Goal: Task Accomplishment & Management: Manage account settings

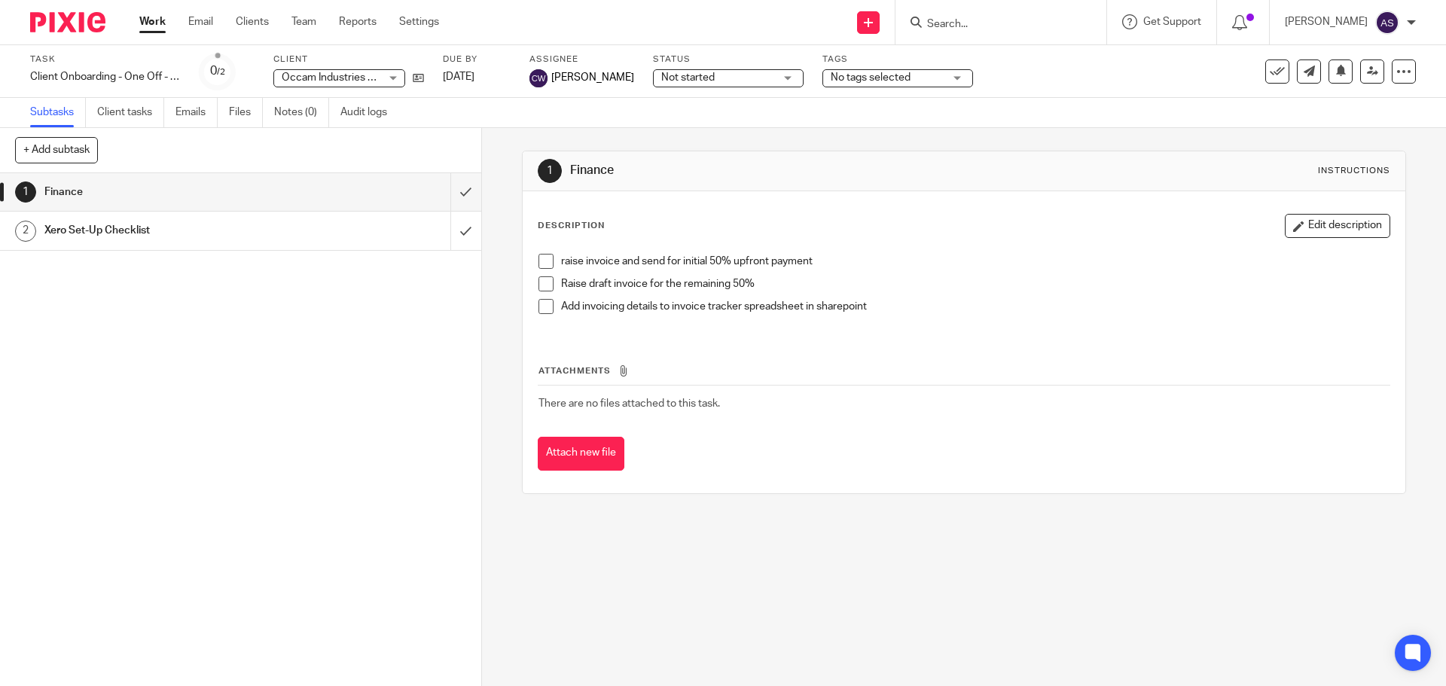
click at [1002, 22] on input "Search" at bounding box center [994, 25] width 136 height 14
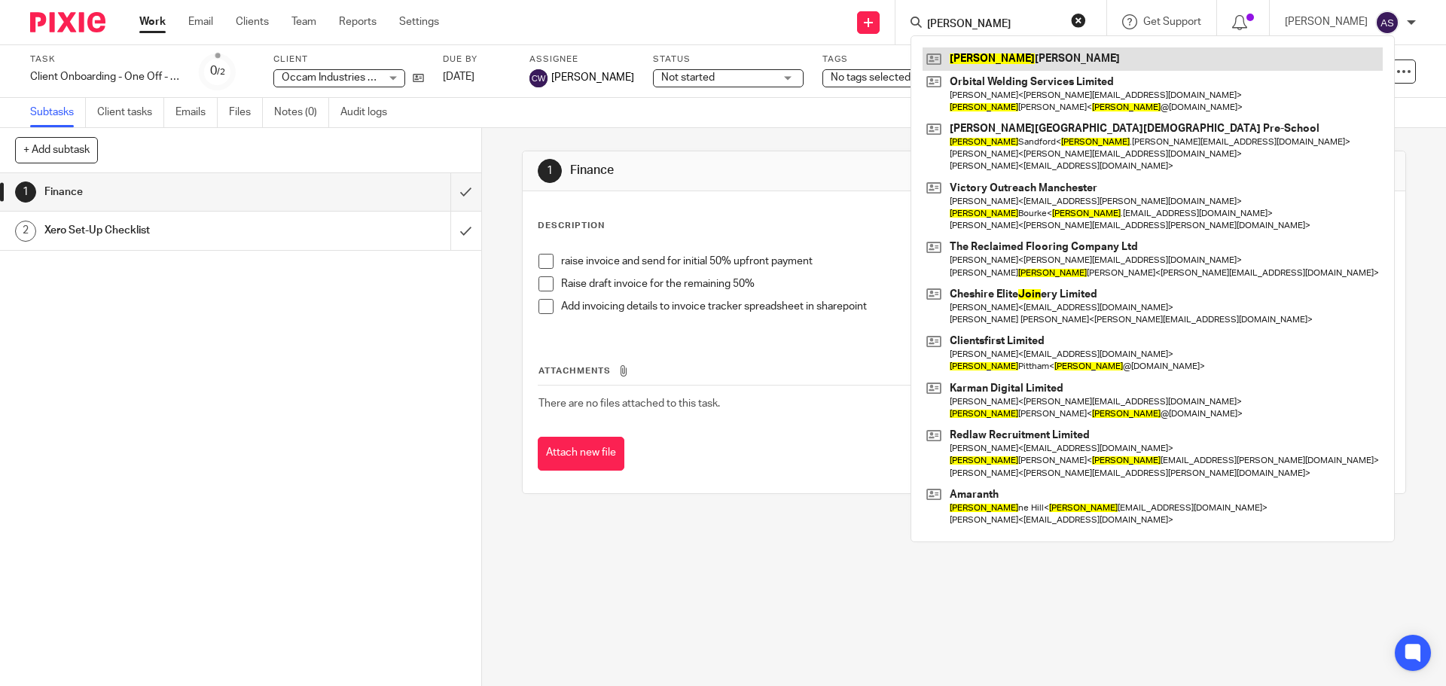
type input "john"
click at [1010, 59] on link at bounding box center [1153, 58] width 460 height 23
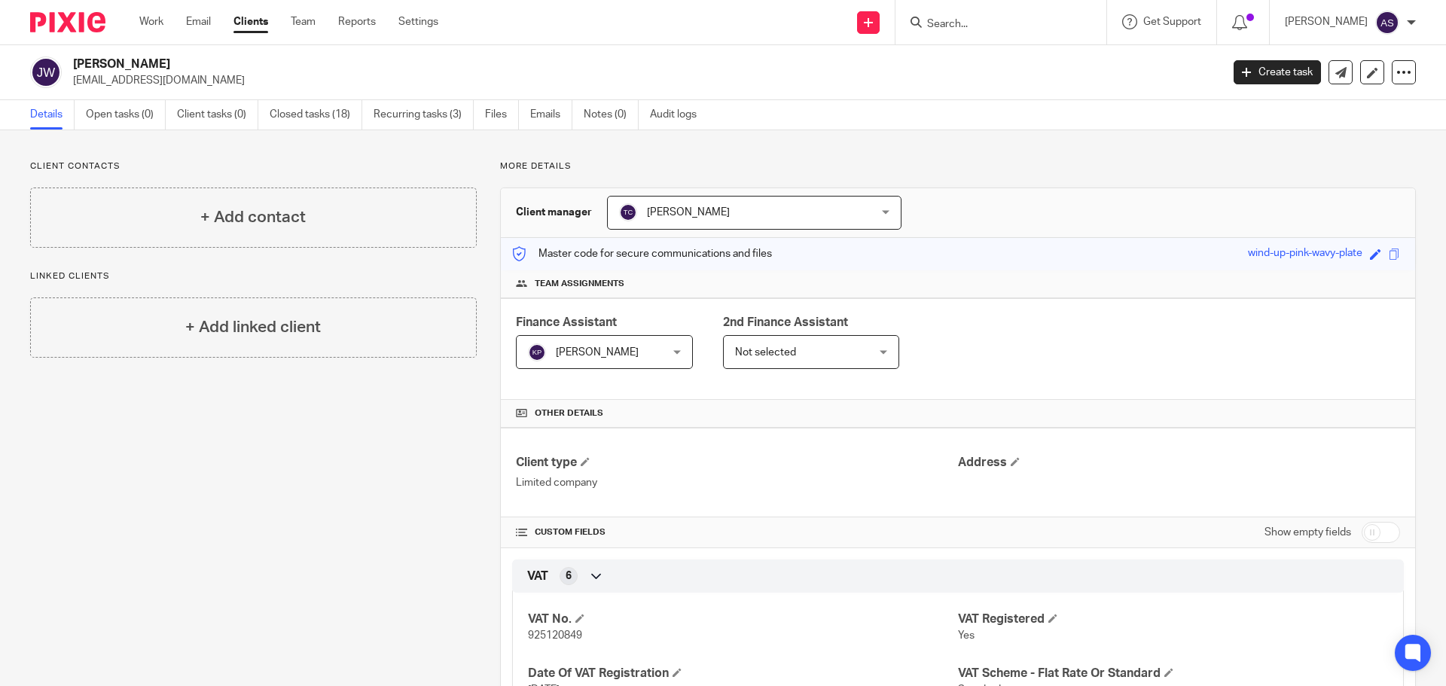
click at [927, 5] on div at bounding box center [1000, 22] width 211 height 44
click at [1035, 26] on input "Search" at bounding box center [994, 25] width 136 height 14
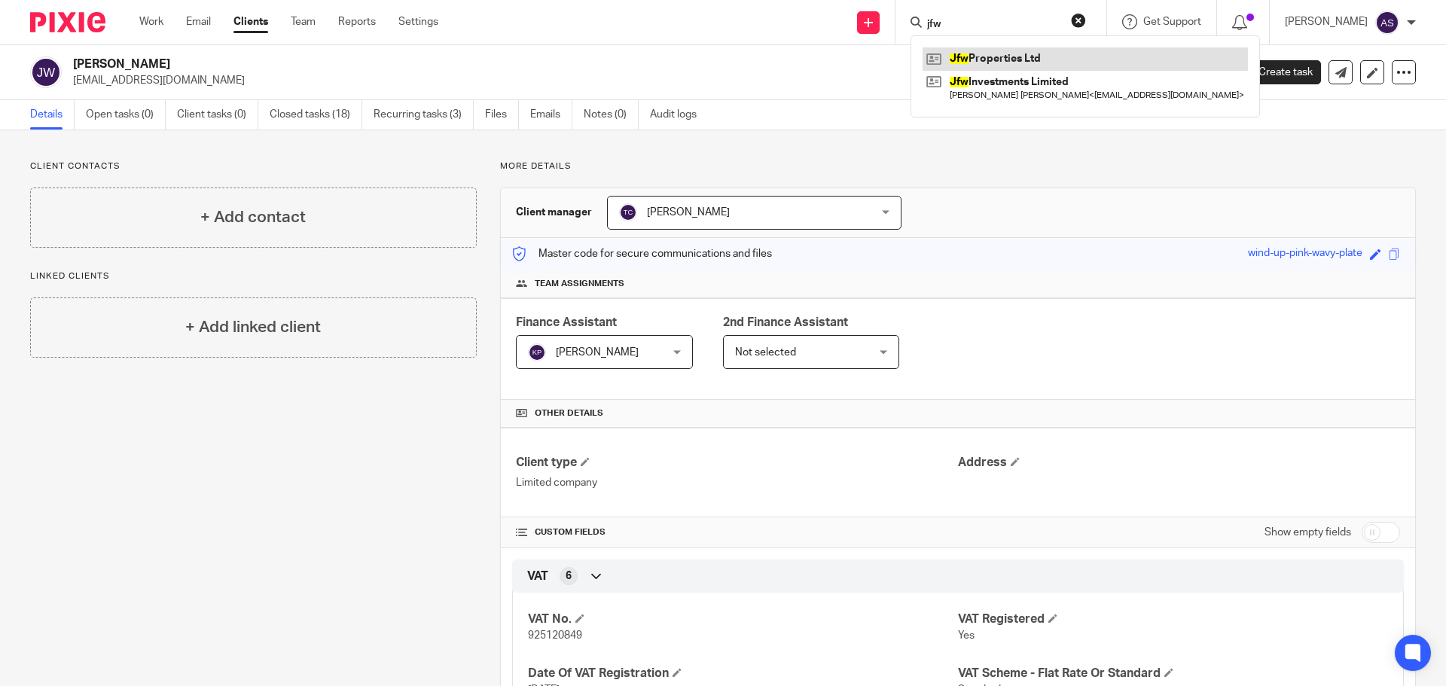
type input "jfw"
click at [1036, 59] on link at bounding box center [1085, 58] width 325 height 23
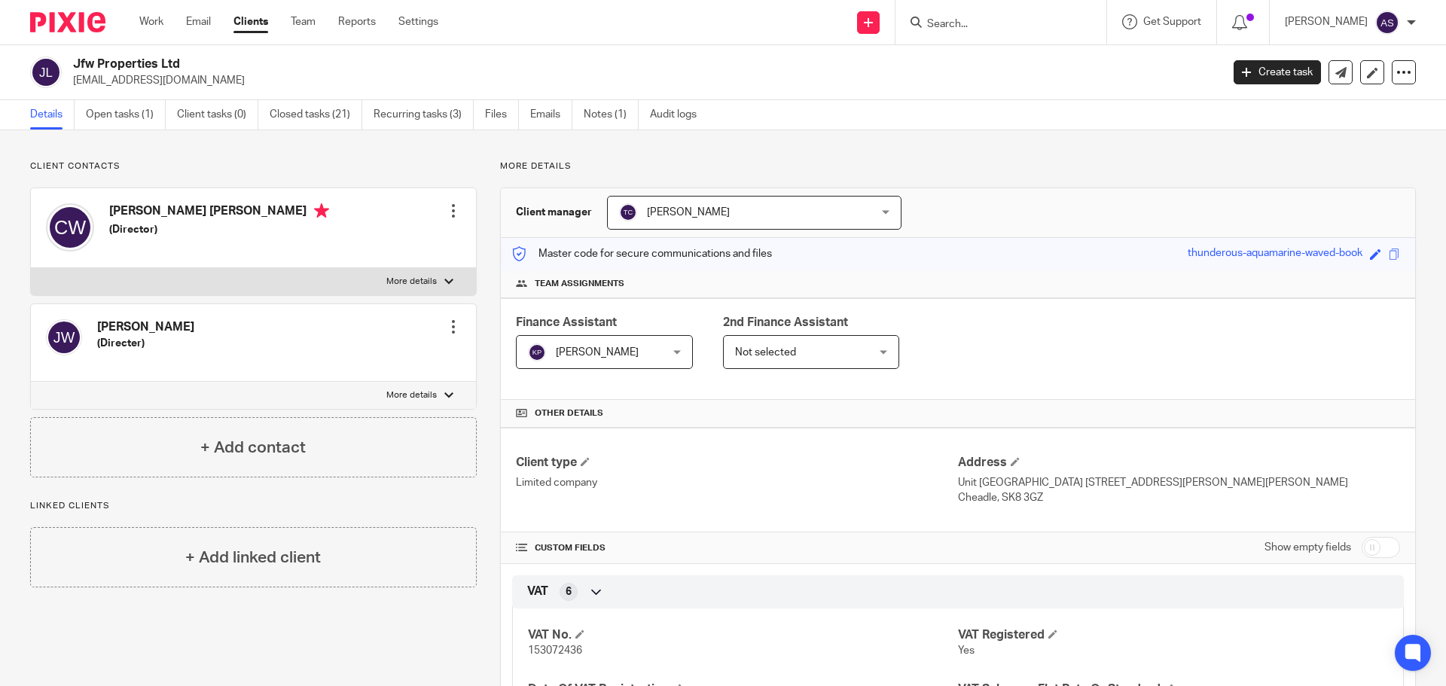
click at [447, 324] on div at bounding box center [453, 326] width 15 height 15
click at [364, 358] on link "Edit contact" at bounding box center [382, 360] width 144 height 22
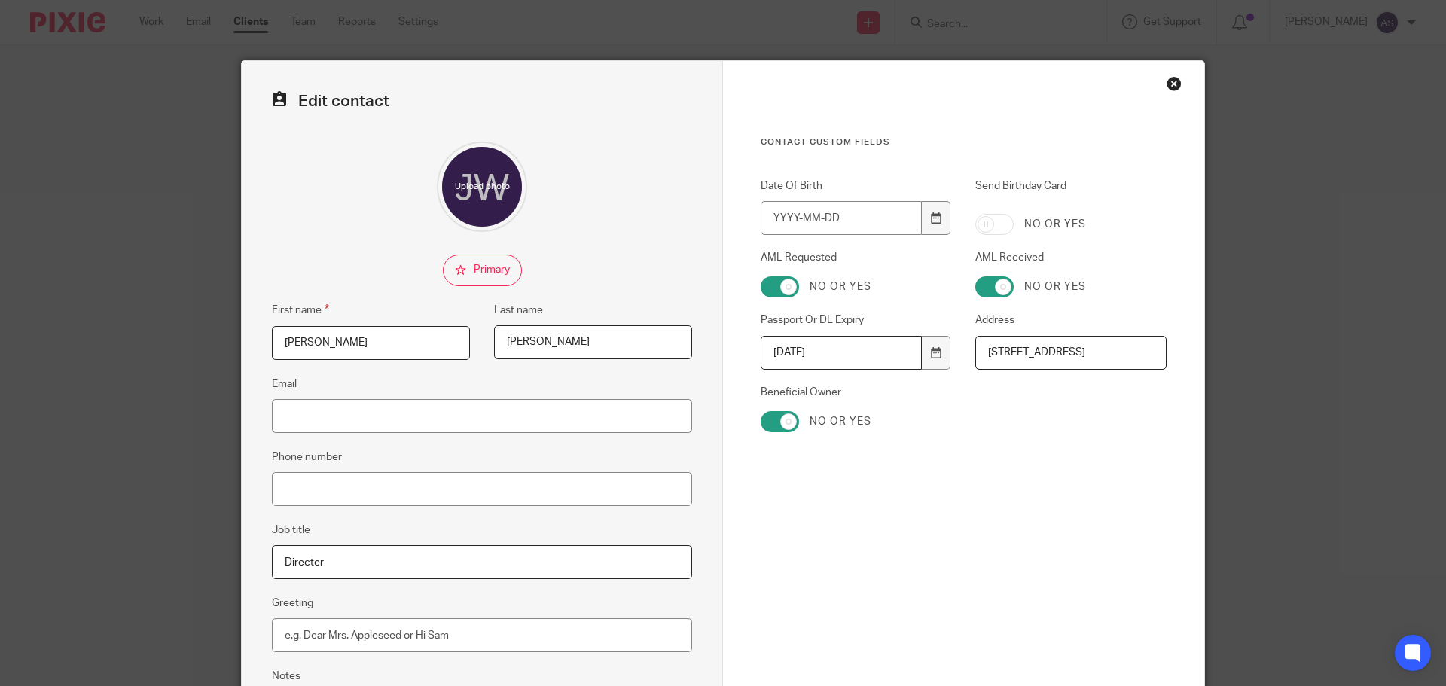
drag, startPoint x: 836, startPoint y: 352, endPoint x: 748, endPoint y: 350, distance: 88.1
click at [748, 350] on div "Passport Or DL Expiry 2025-09-04" at bounding box center [844, 341] width 215 height 56
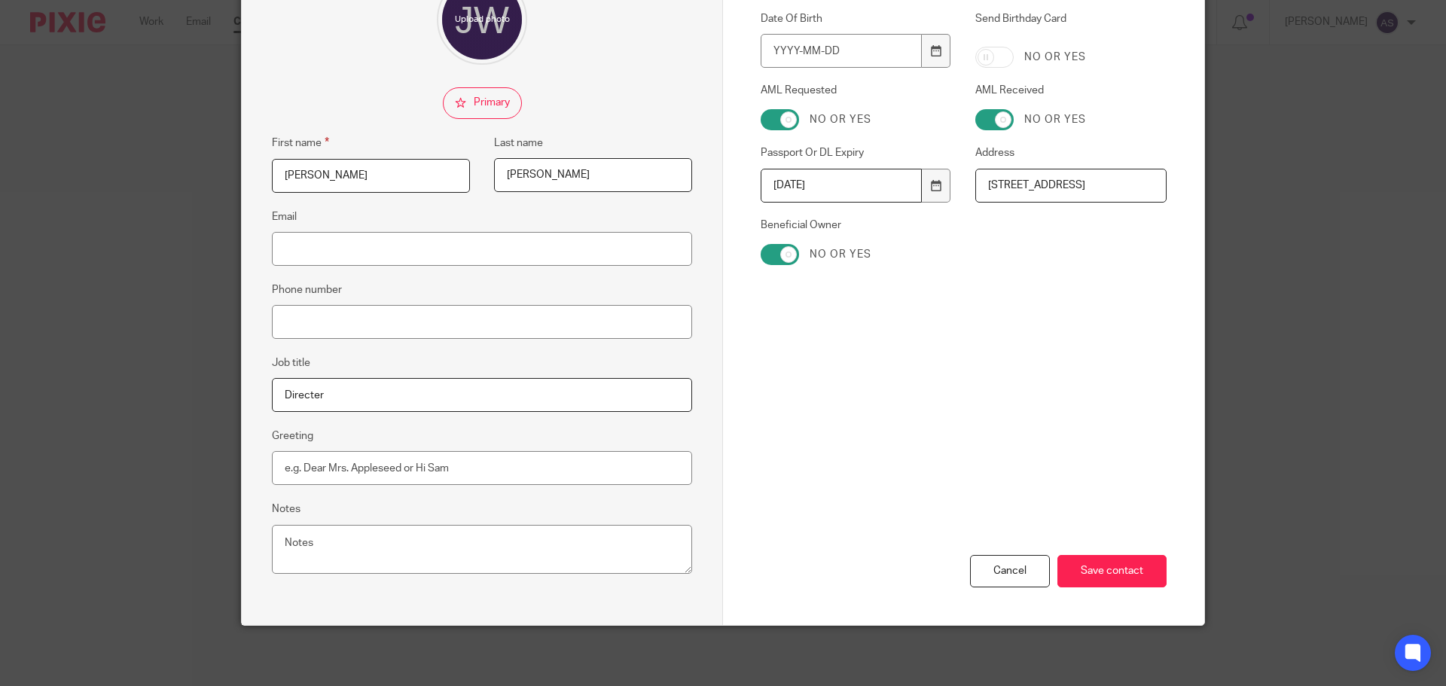
type input "2035-07-17"
click at [770, 54] on input "Date Of Birth" at bounding box center [841, 51] width 161 height 34
type input "1944-06-24"
click at [1022, 383] on div "Contact Custom fields Date Of Birth 1944-06-24 Send Birthday Card No or yes AML…" at bounding box center [964, 193] width 406 height 449
click at [1112, 578] on input "Save contact" at bounding box center [1111, 571] width 109 height 32
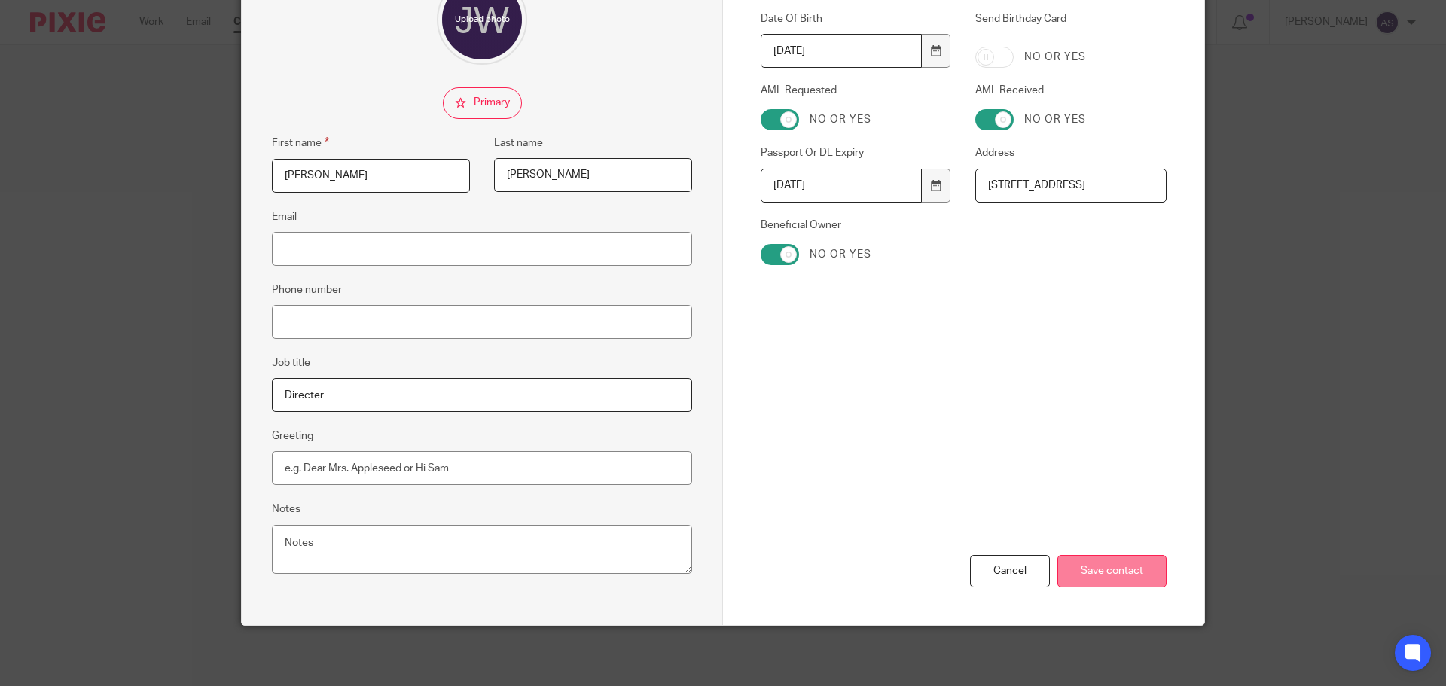
click at [1084, 574] on input "Save contact" at bounding box center [1111, 571] width 109 height 32
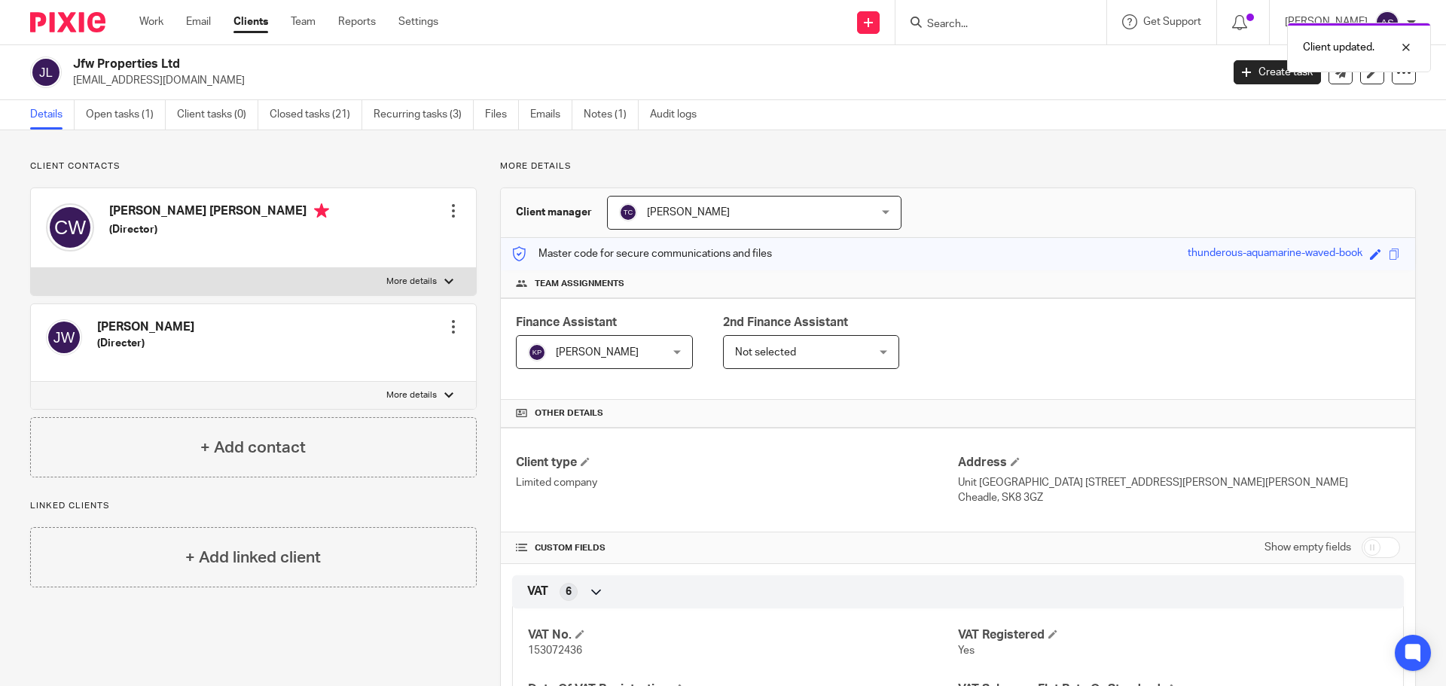
click at [1017, 31] on div "Client updated." at bounding box center [1077, 43] width 708 height 57
click at [986, 21] on div "Client updated." at bounding box center [1077, 43] width 708 height 57
click at [981, 24] on div "Client updated." at bounding box center [1077, 43] width 708 height 57
click at [970, 23] on input "Search" at bounding box center [994, 25] width 136 height 14
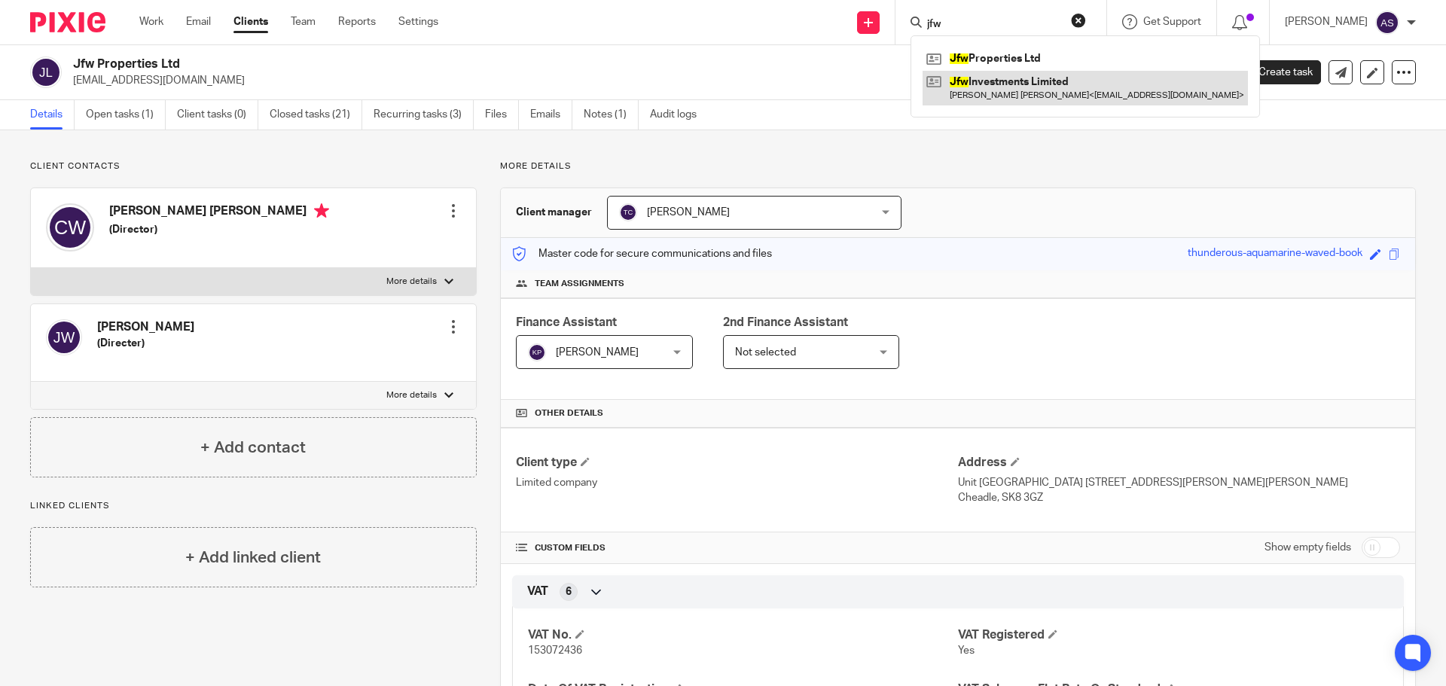
type input "jfw"
click at [1037, 96] on link at bounding box center [1085, 88] width 325 height 35
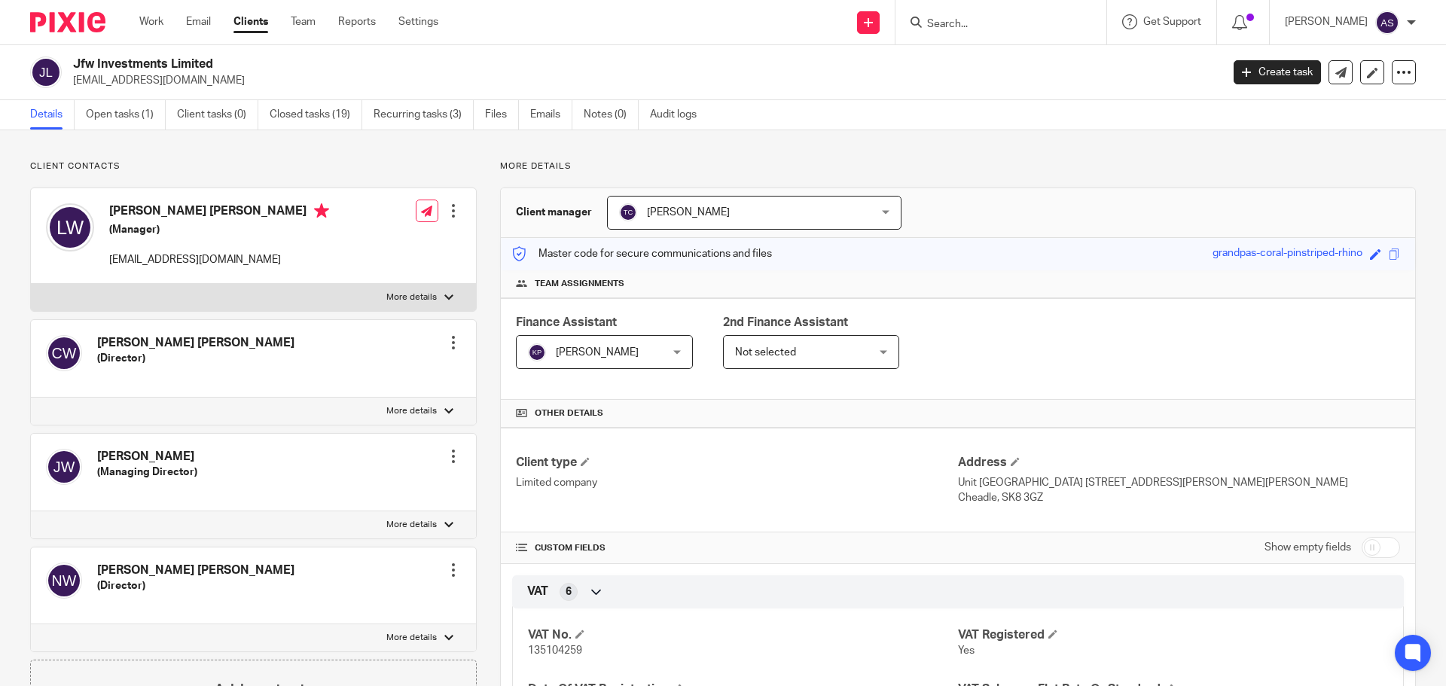
click at [447, 450] on div at bounding box center [453, 456] width 15 height 15
click at [364, 485] on link "Edit contact" at bounding box center [382, 490] width 144 height 22
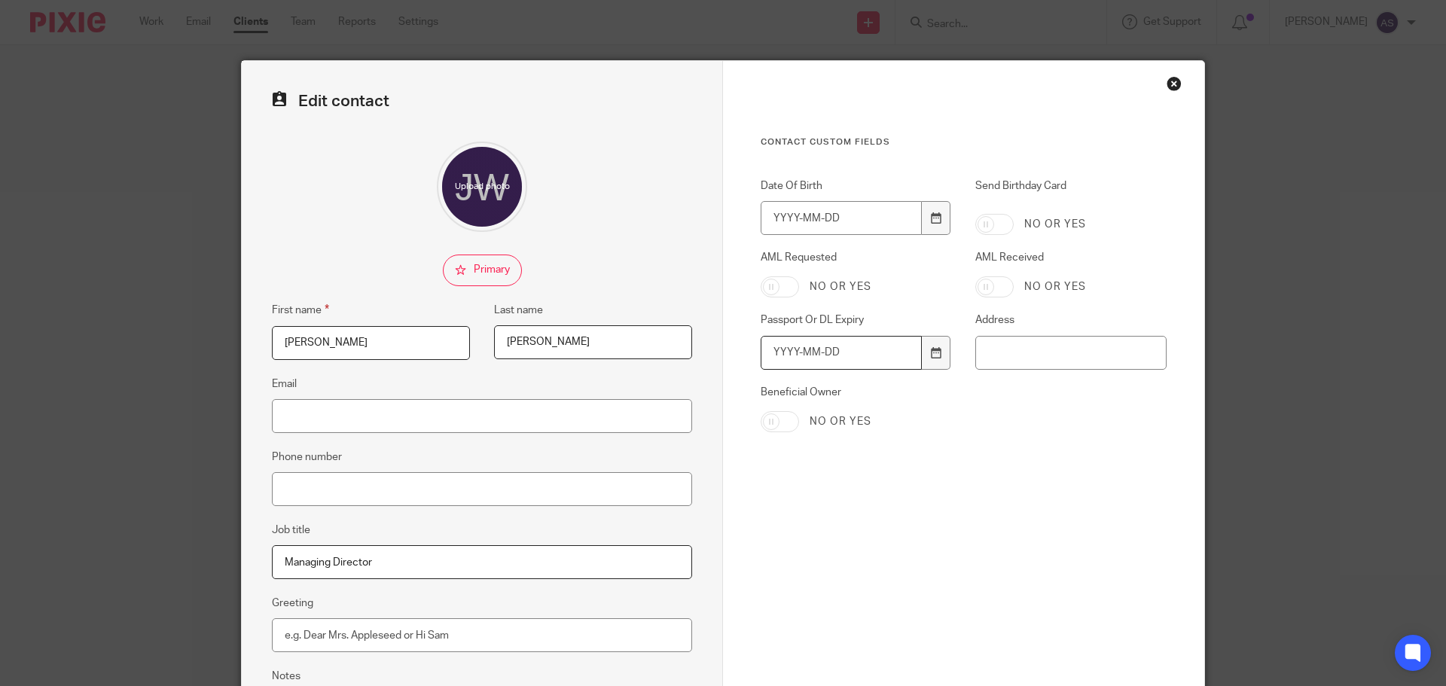
click at [770, 355] on input "Passport Or DL Expiry" at bounding box center [841, 353] width 161 height 34
click at [1170, 83] on div "Close this dialog window" at bounding box center [1173, 83] width 15 height 15
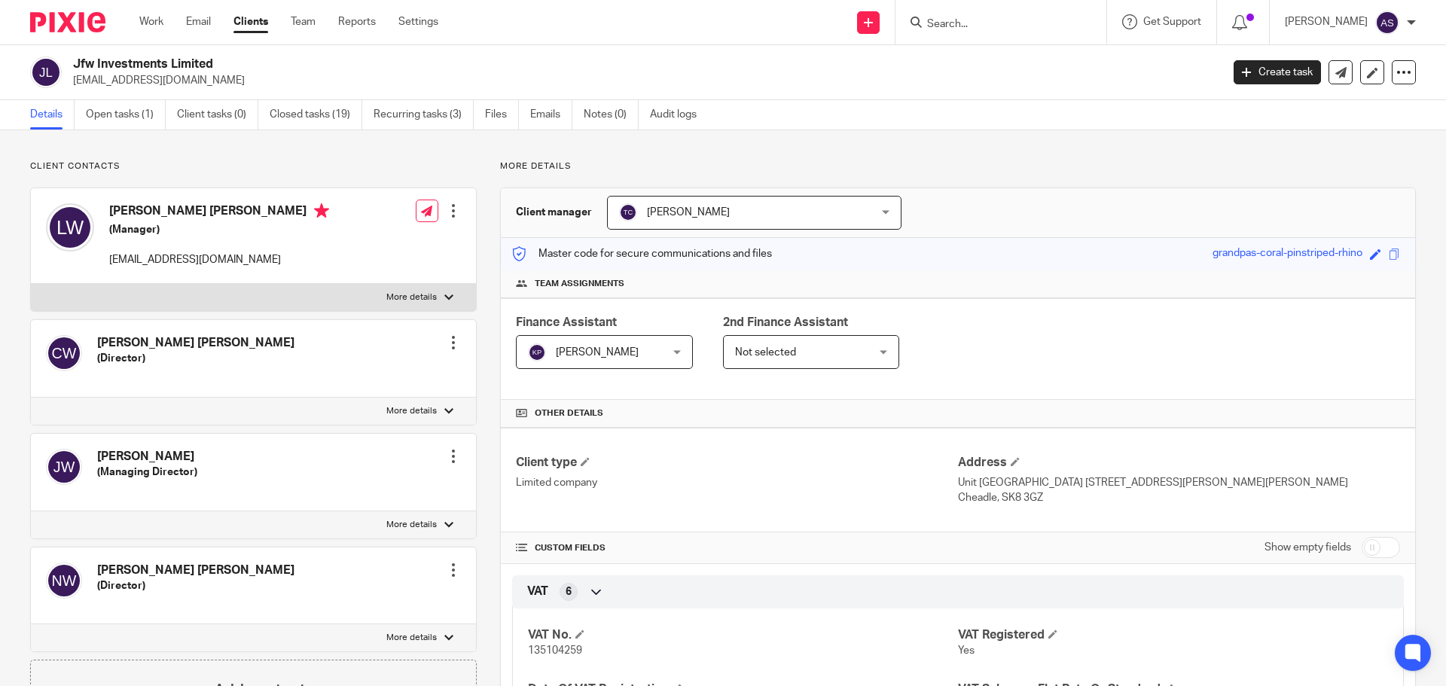
click at [448, 342] on div at bounding box center [453, 342] width 15 height 15
click at [380, 373] on link "Edit contact" at bounding box center [382, 376] width 144 height 22
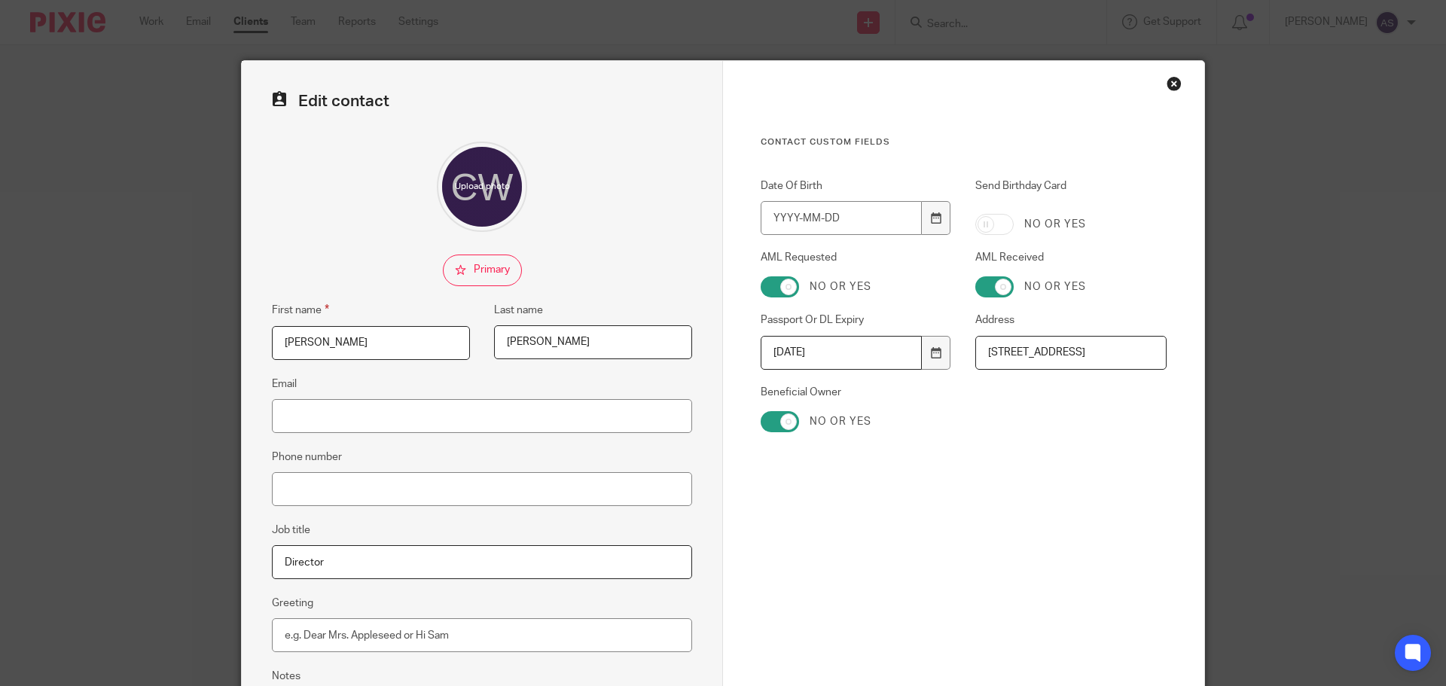
click at [1169, 78] on div "Close this dialog window" at bounding box center [1173, 83] width 15 height 15
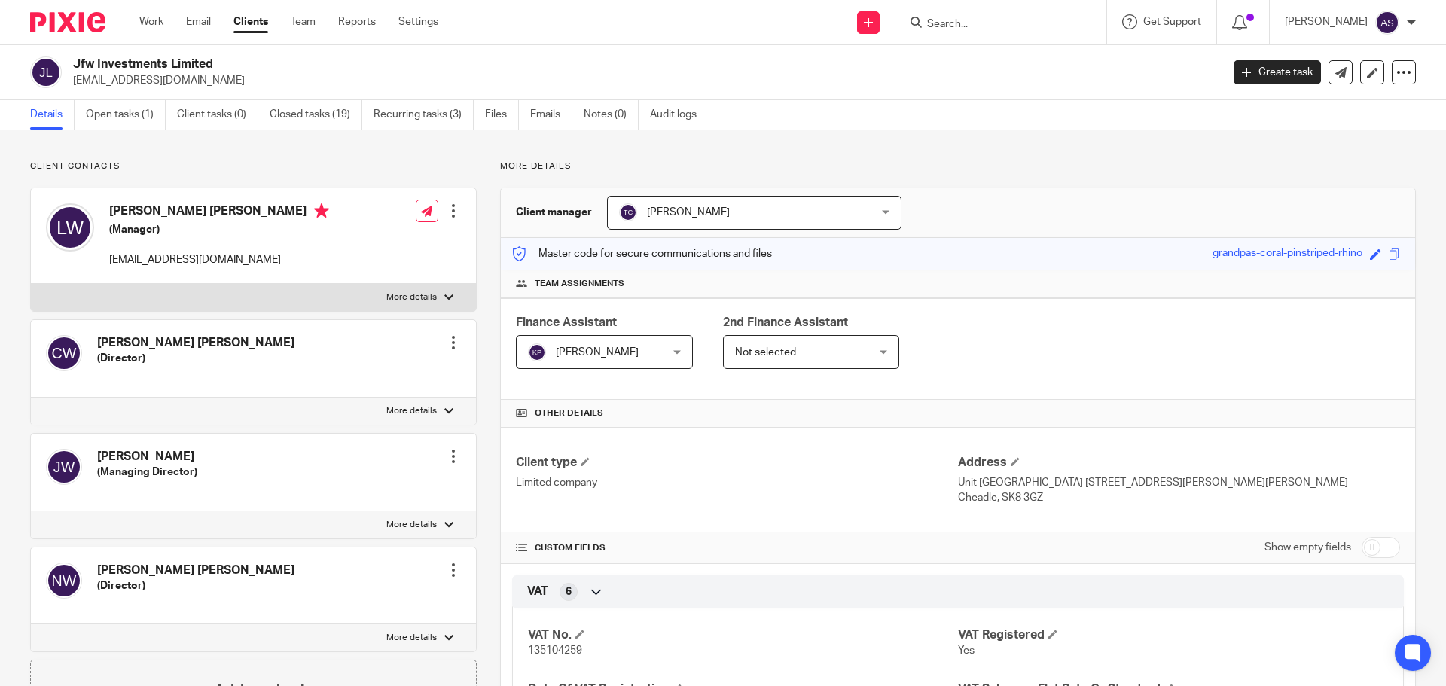
click at [447, 462] on div at bounding box center [453, 456] width 15 height 15
click at [355, 486] on link "Edit contact" at bounding box center [382, 490] width 144 height 22
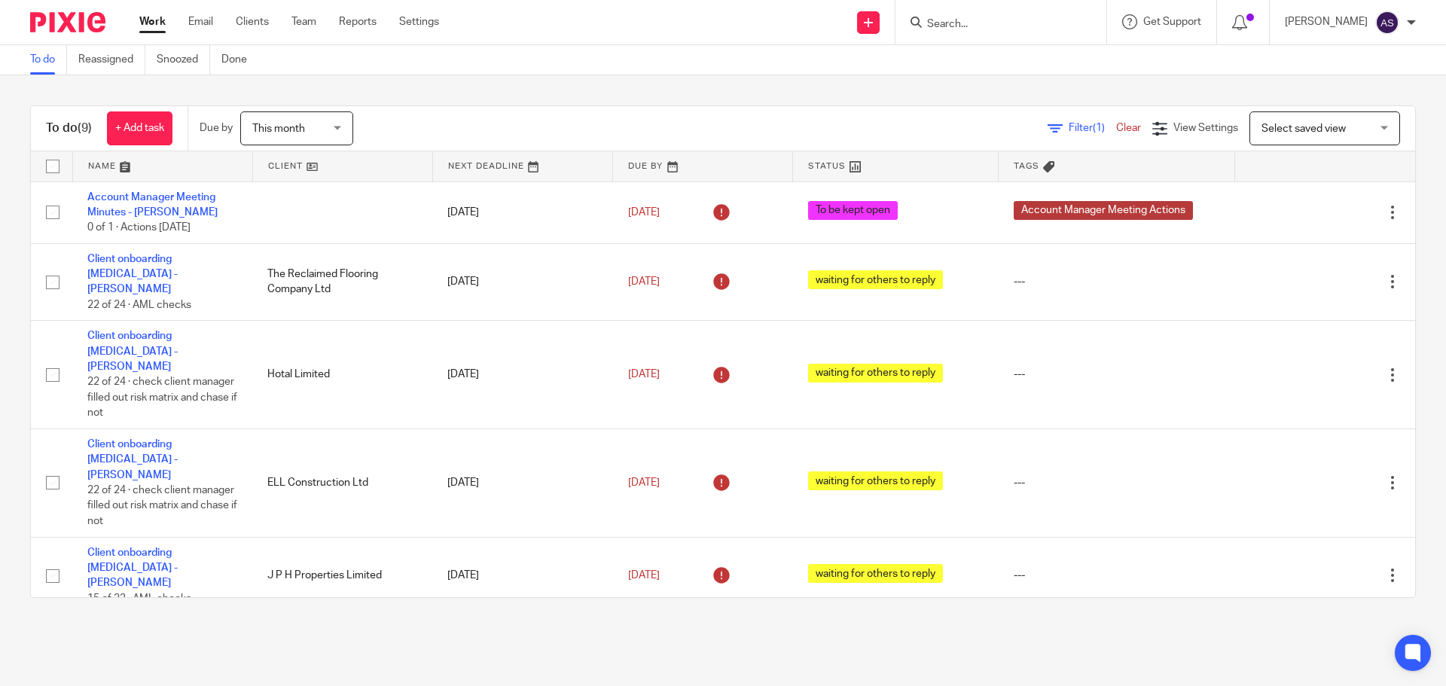
click at [990, 25] on input "Search" at bounding box center [994, 25] width 136 height 14
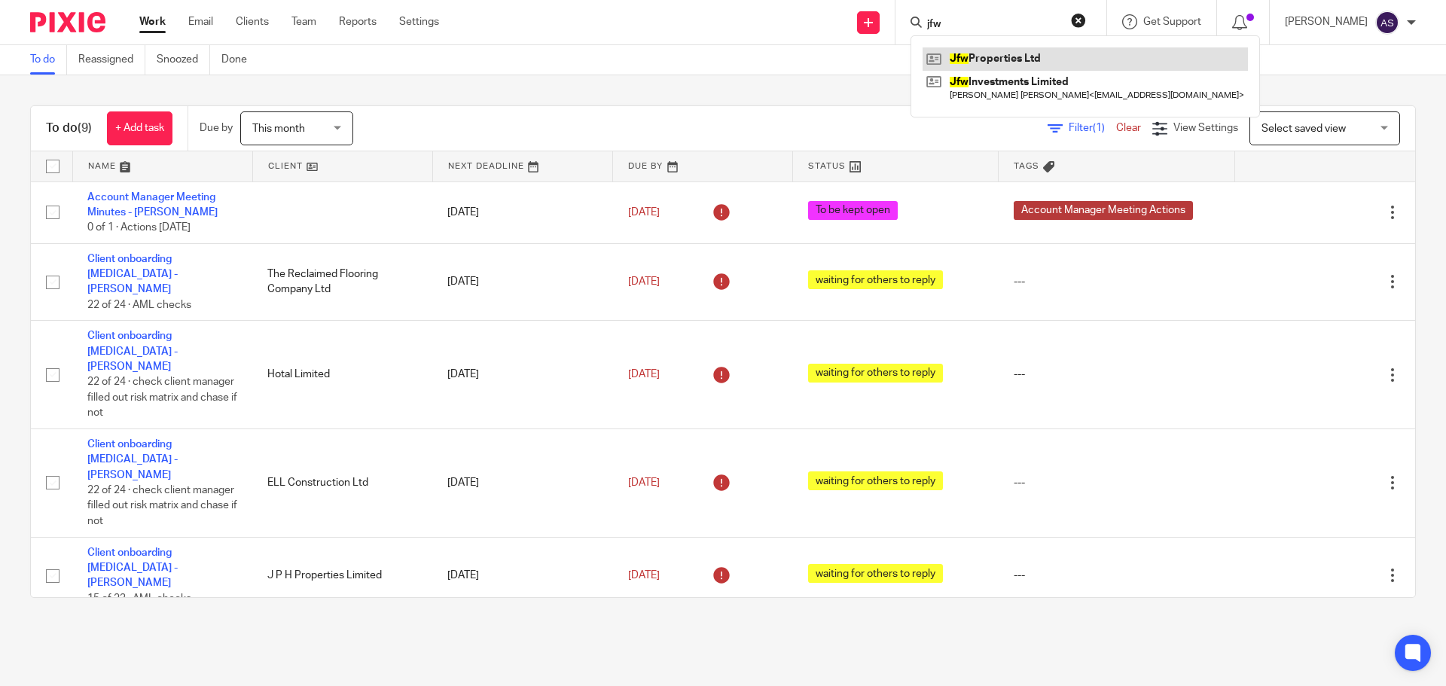
type input "jfw"
click at [1023, 64] on link at bounding box center [1085, 58] width 325 height 23
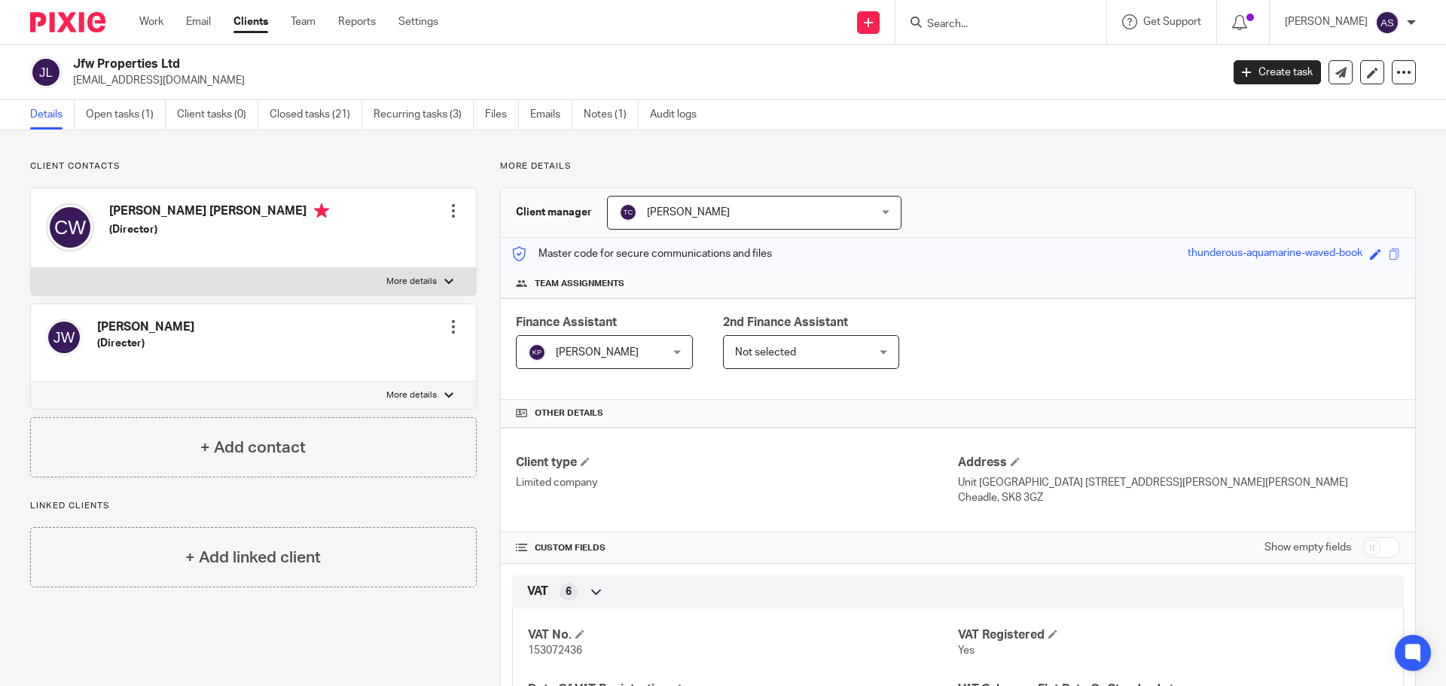
click at [457, 325] on div "John Francis Wilson (Directer) Edit contact Create client from contact Export d…" at bounding box center [253, 343] width 445 height 78
click at [450, 325] on div at bounding box center [453, 326] width 15 height 15
click at [384, 357] on link "Edit contact" at bounding box center [382, 360] width 144 height 22
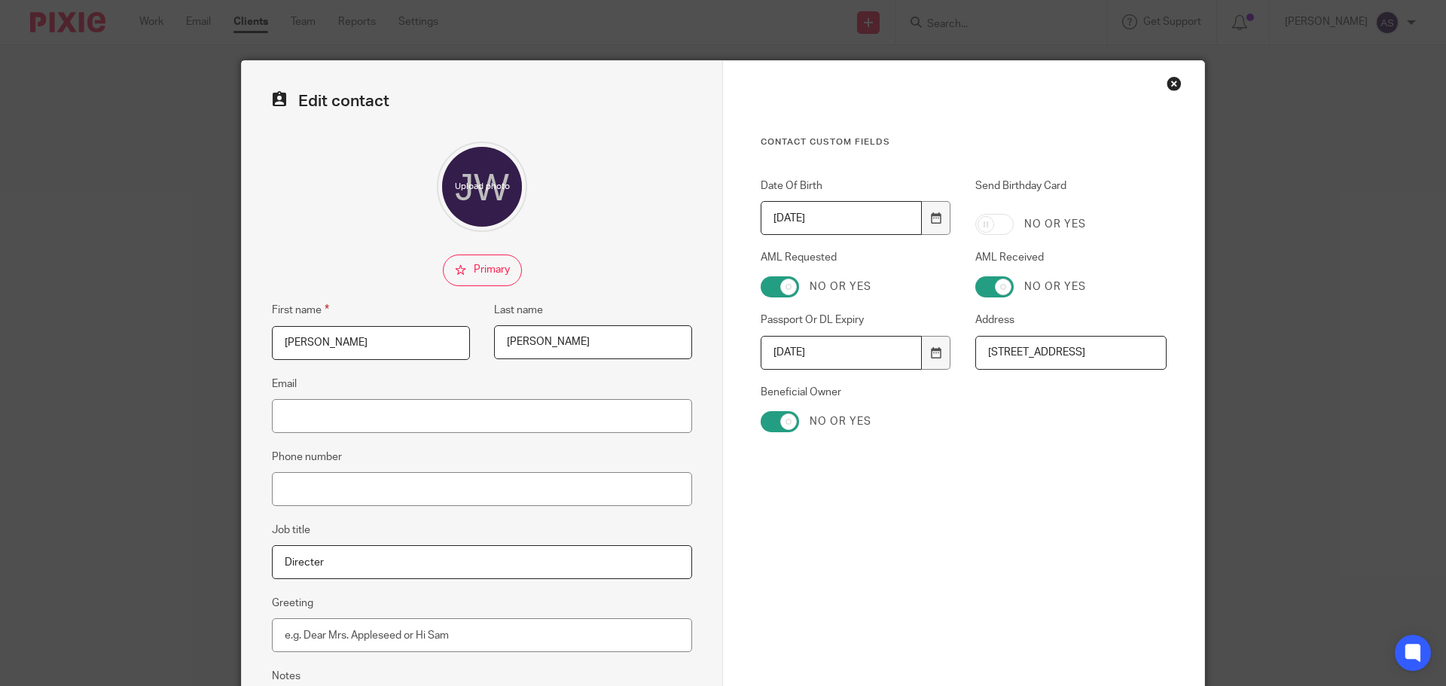
scroll to position [0, 66]
drag, startPoint x: 983, startPoint y: 353, endPoint x: 1166, endPoint y: 350, distance: 183.8
click at [1166, 350] on div "Contact Custom fields Date Of Birth [DEMOGRAPHIC_DATA] Send Birthday Card No or…" at bounding box center [963, 426] width 481 height 731
click at [1018, 367] on input "Address" at bounding box center [1070, 353] width 191 height 34
paste input "[STREET_ADDRESS]"
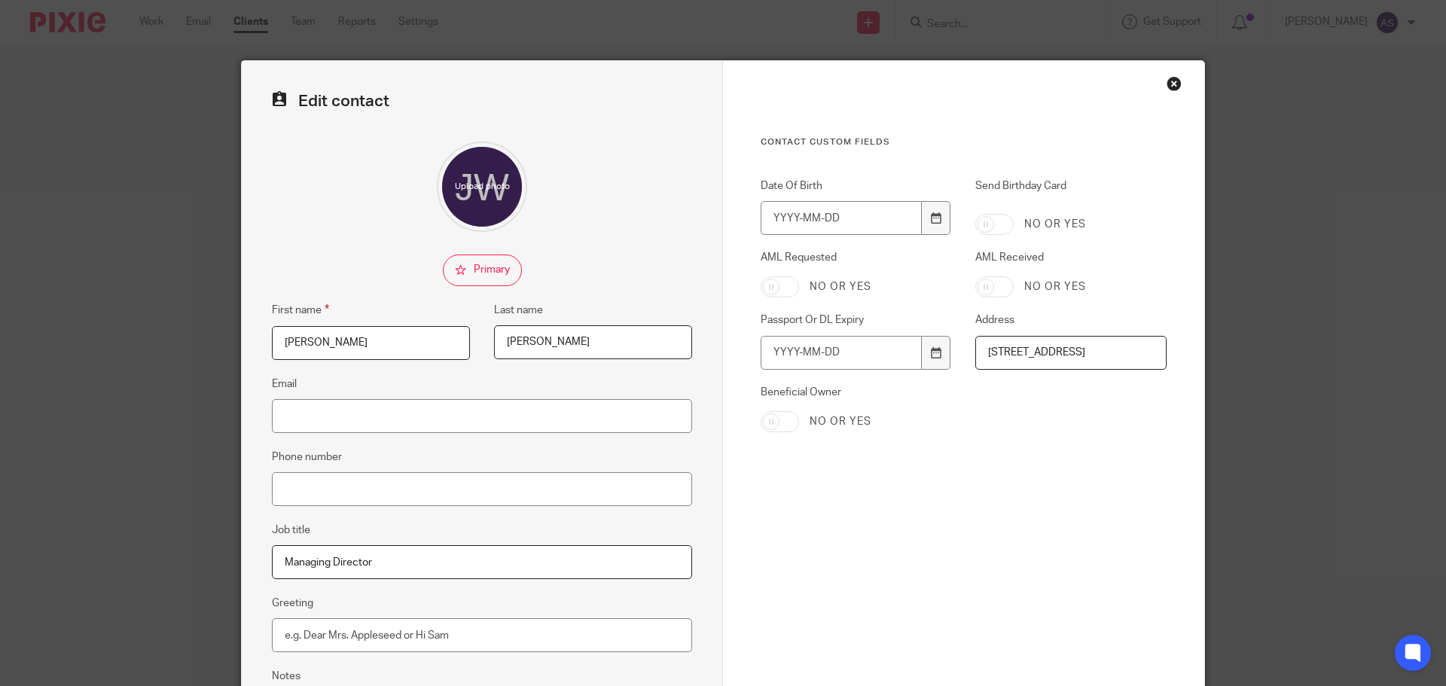
scroll to position [0, 66]
type input "[STREET_ADDRESS]"
click at [766, 215] on input "Date Of Birth" at bounding box center [841, 218] width 161 height 34
type input "1944-06-24"
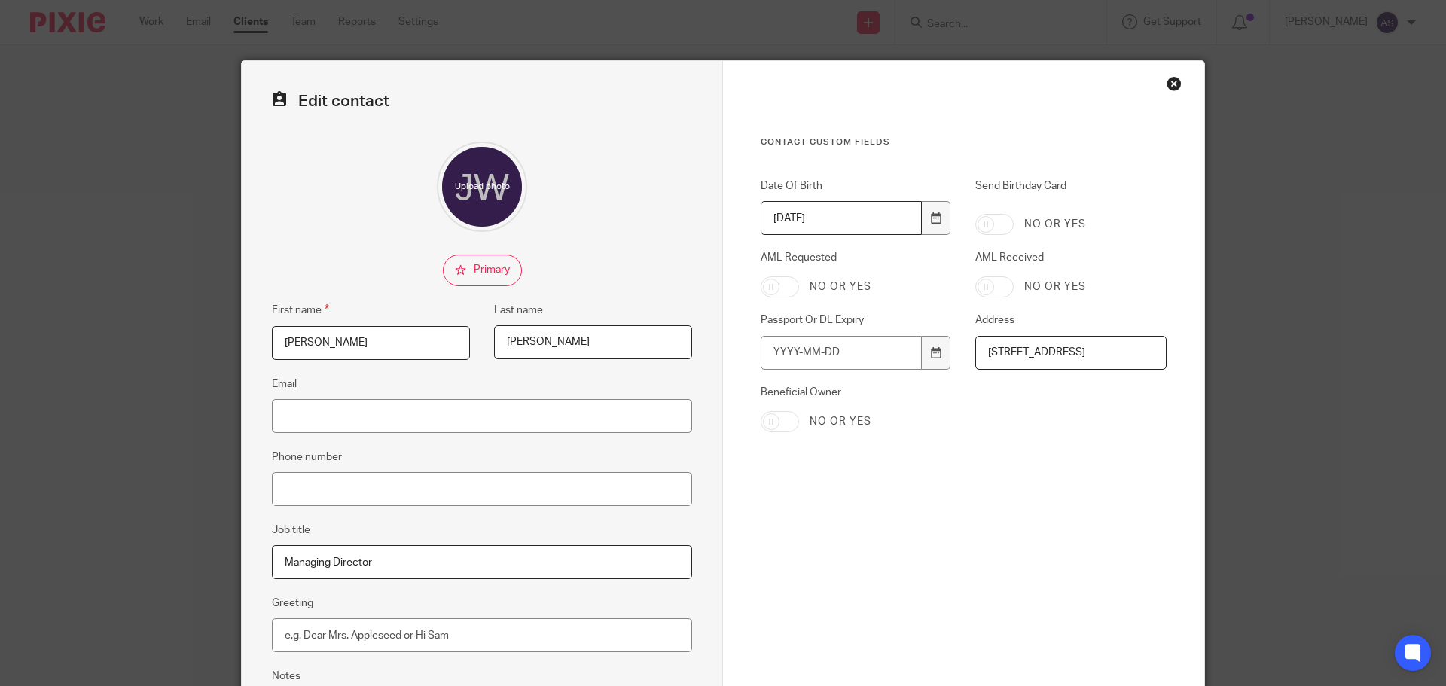
click at [768, 284] on input "AML Requested" at bounding box center [780, 286] width 38 height 21
checkbox input "true"
click at [990, 292] on input "AML Received" at bounding box center [994, 286] width 38 height 21
checkbox input "true"
click at [768, 356] on input "Passport Or DL Expiry" at bounding box center [841, 353] width 161 height 34
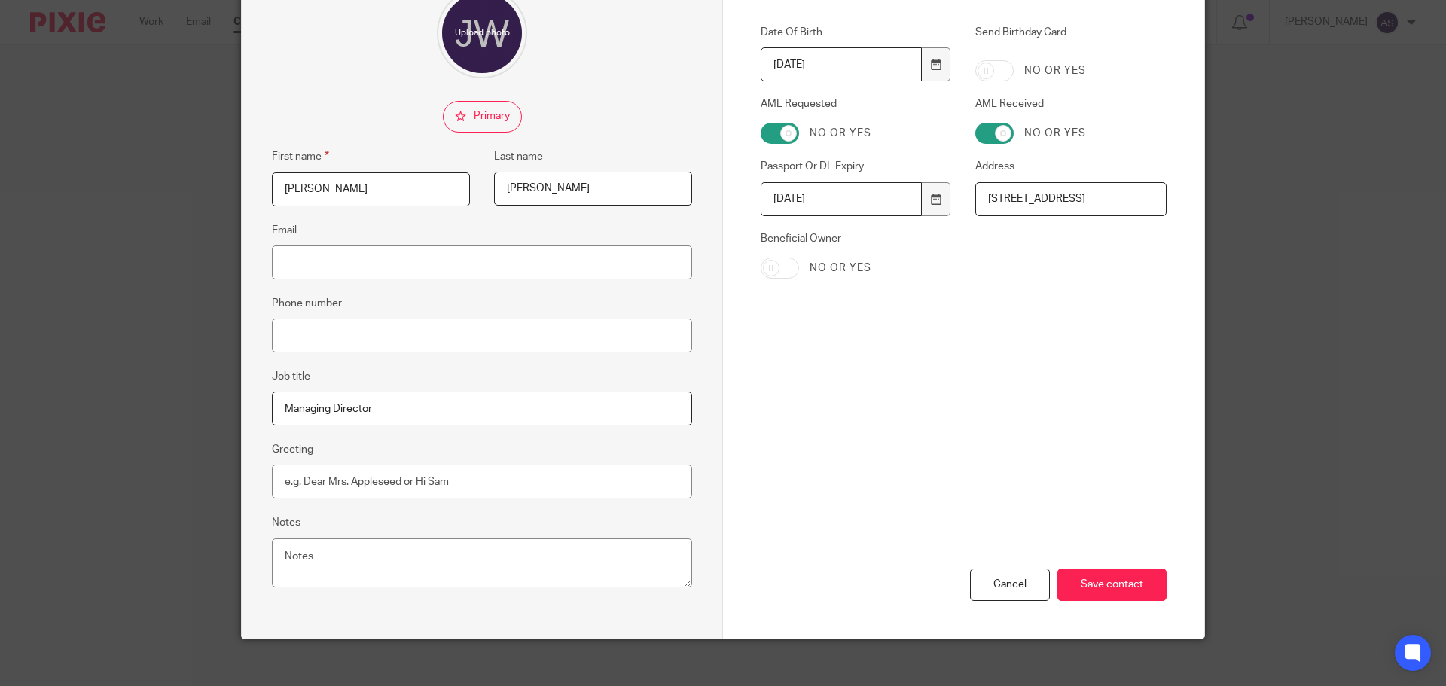
scroll to position [167, 0]
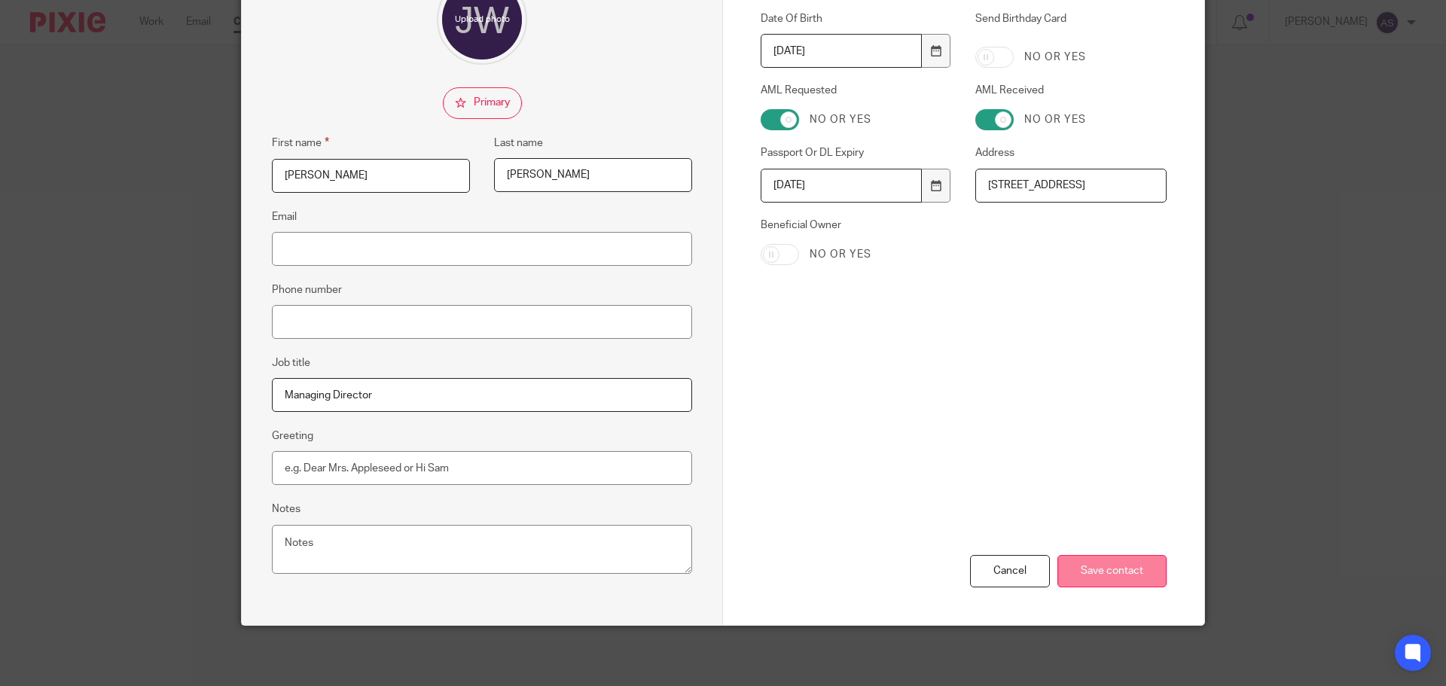
type input "2035-07-17"
click at [1122, 564] on input "Save contact" at bounding box center [1111, 571] width 109 height 32
click at [1118, 578] on input "Save contact" at bounding box center [1111, 571] width 109 height 32
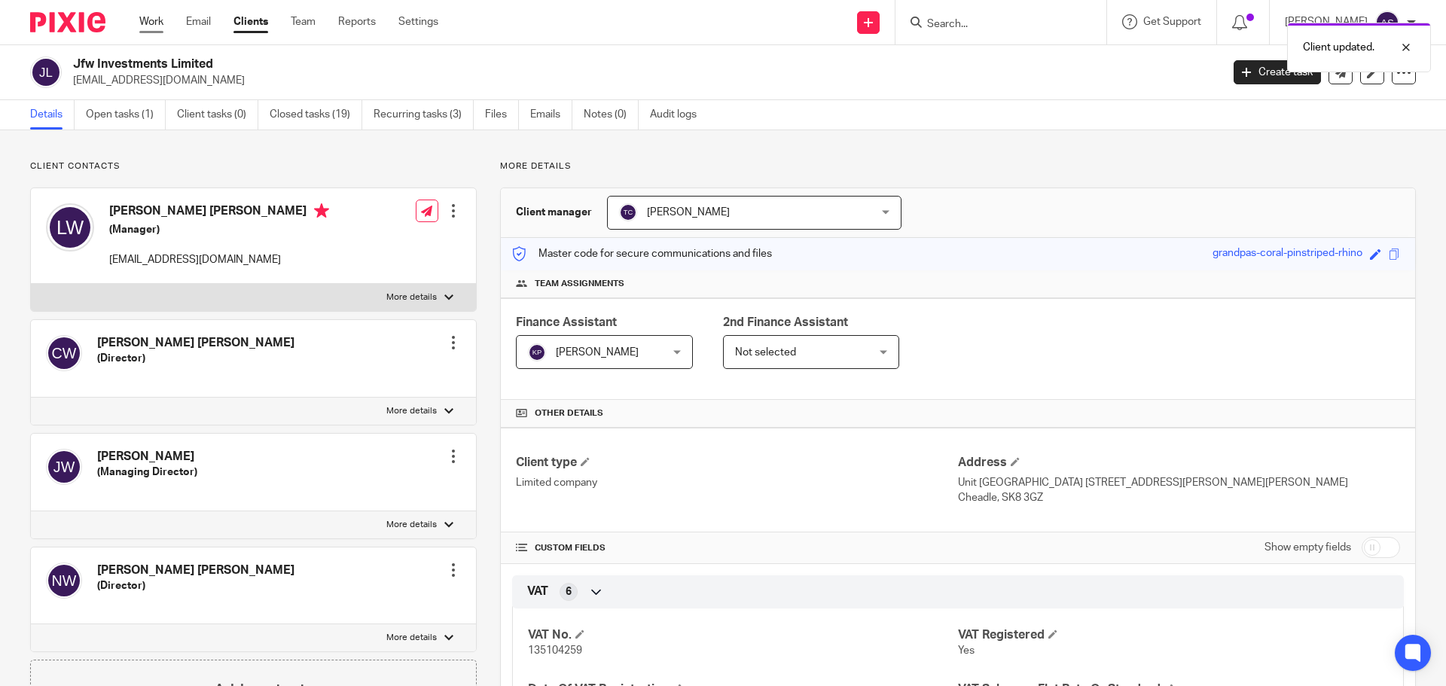
click at [148, 25] on link "Work" at bounding box center [151, 21] width 24 height 15
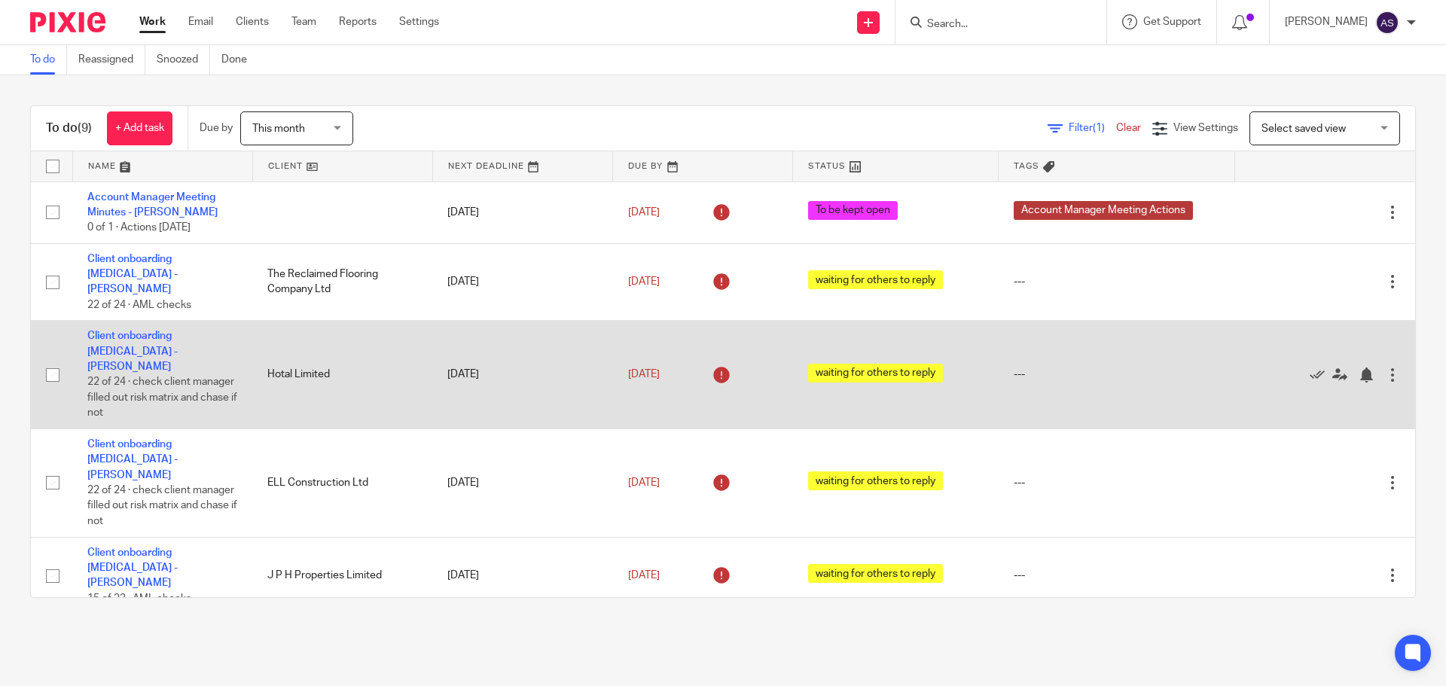
scroll to position [218, 0]
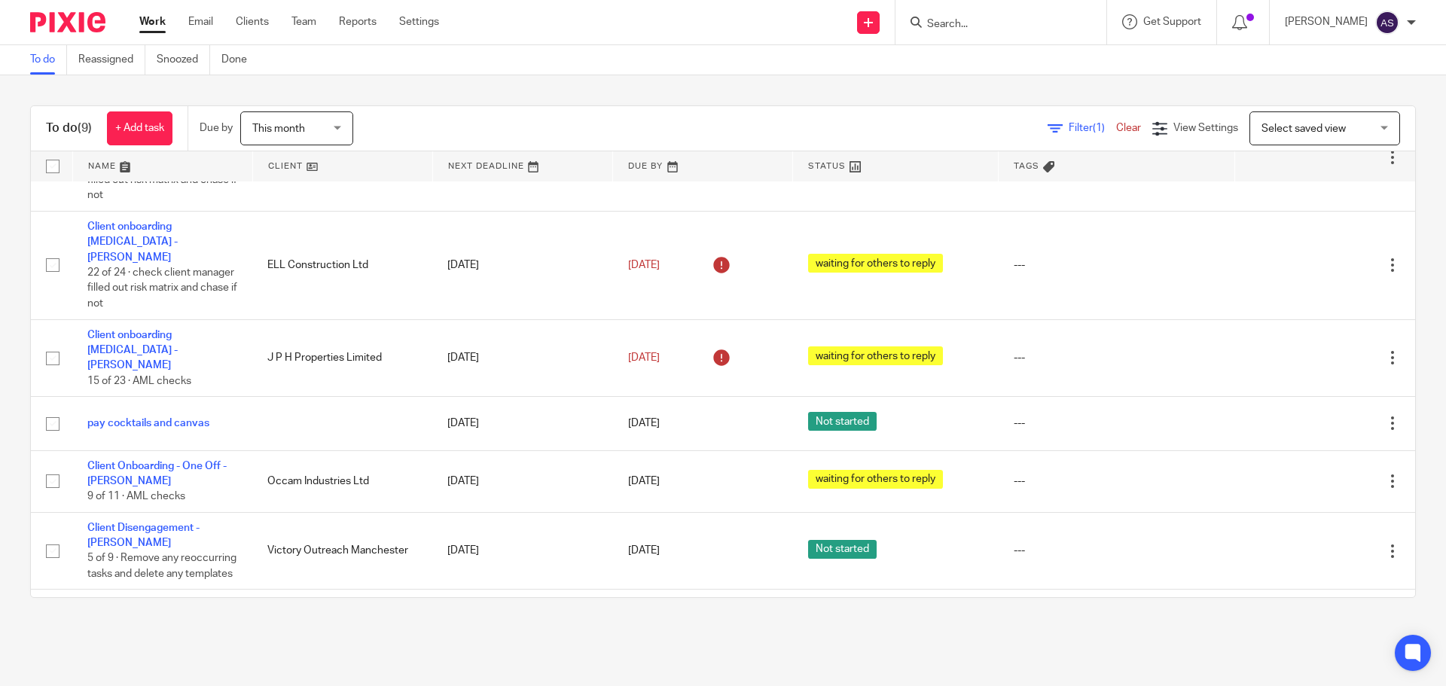
click at [1001, 32] on form at bounding box center [1006, 22] width 160 height 19
click at [988, 26] on input "Search" at bounding box center [994, 25] width 136 height 14
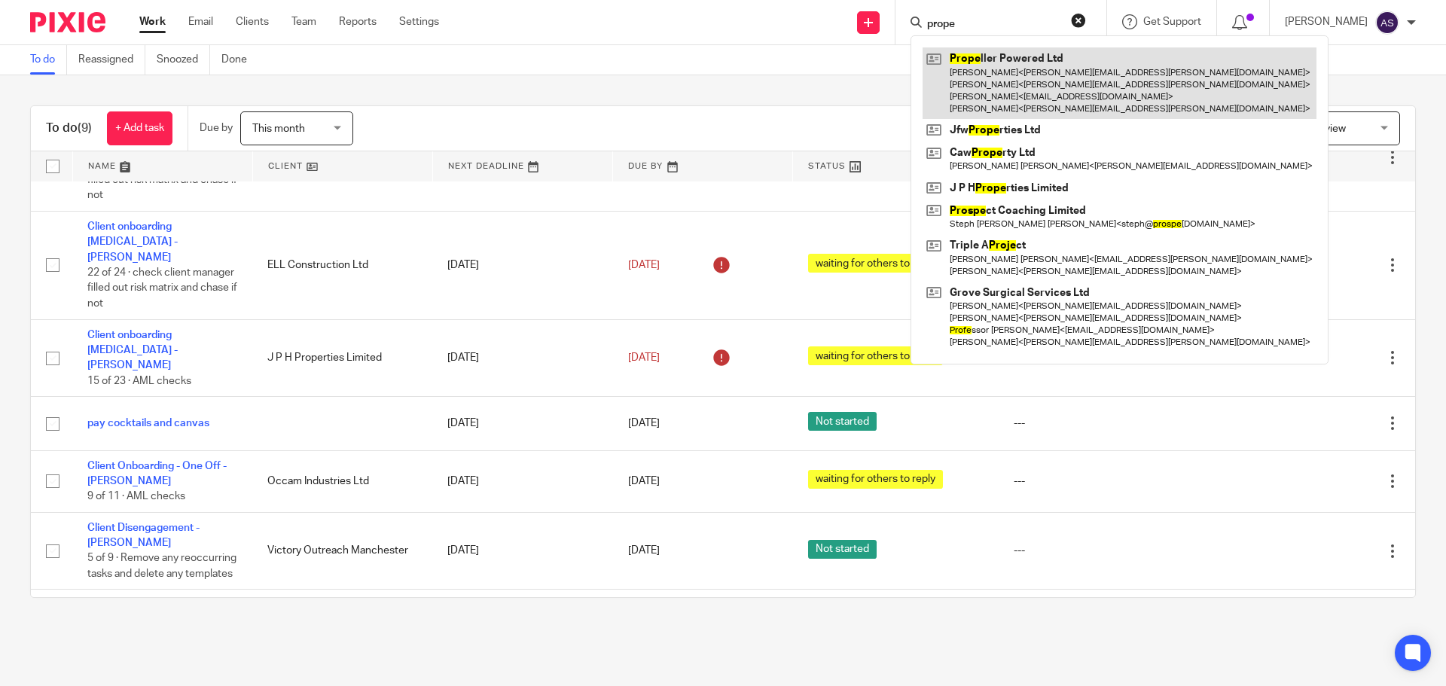
type input "prope"
click at [1000, 60] on link at bounding box center [1120, 83] width 394 height 72
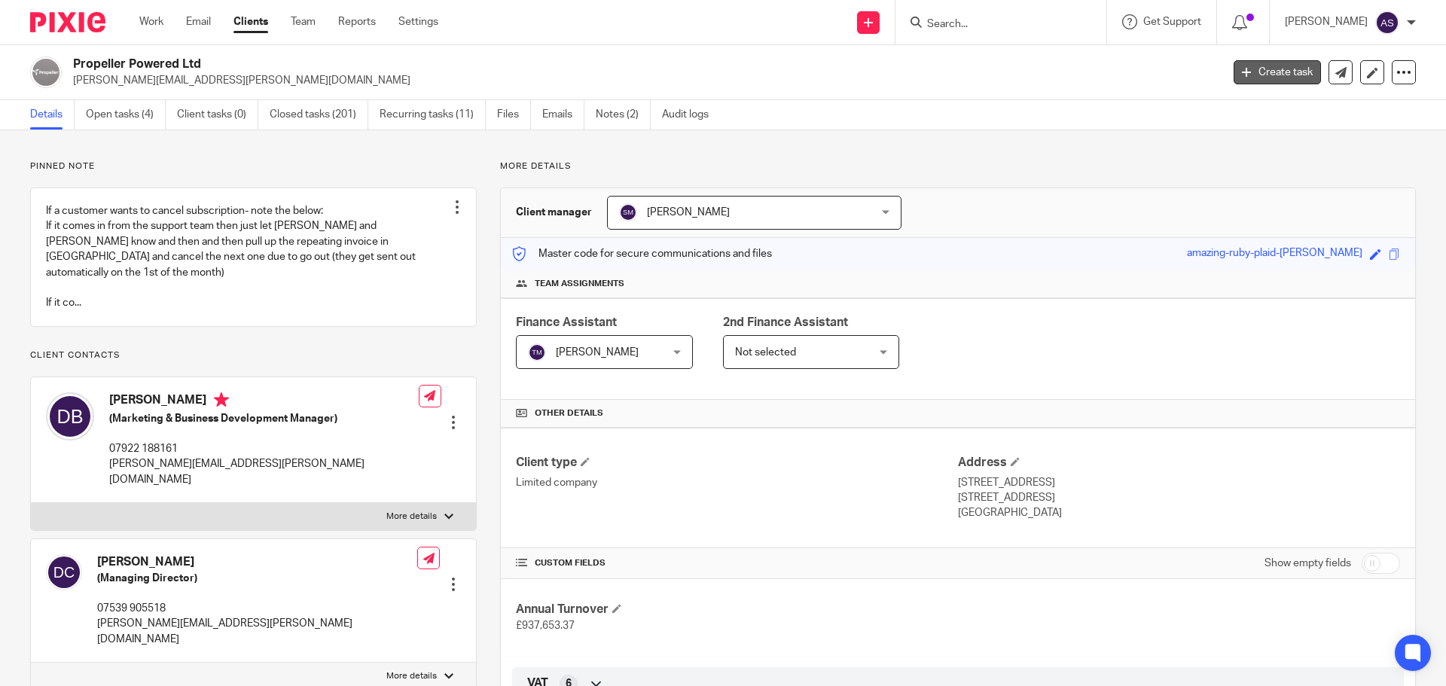
click at [1258, 69] on link "Create task" at bounding box center [1277, 72] width 87 height 24
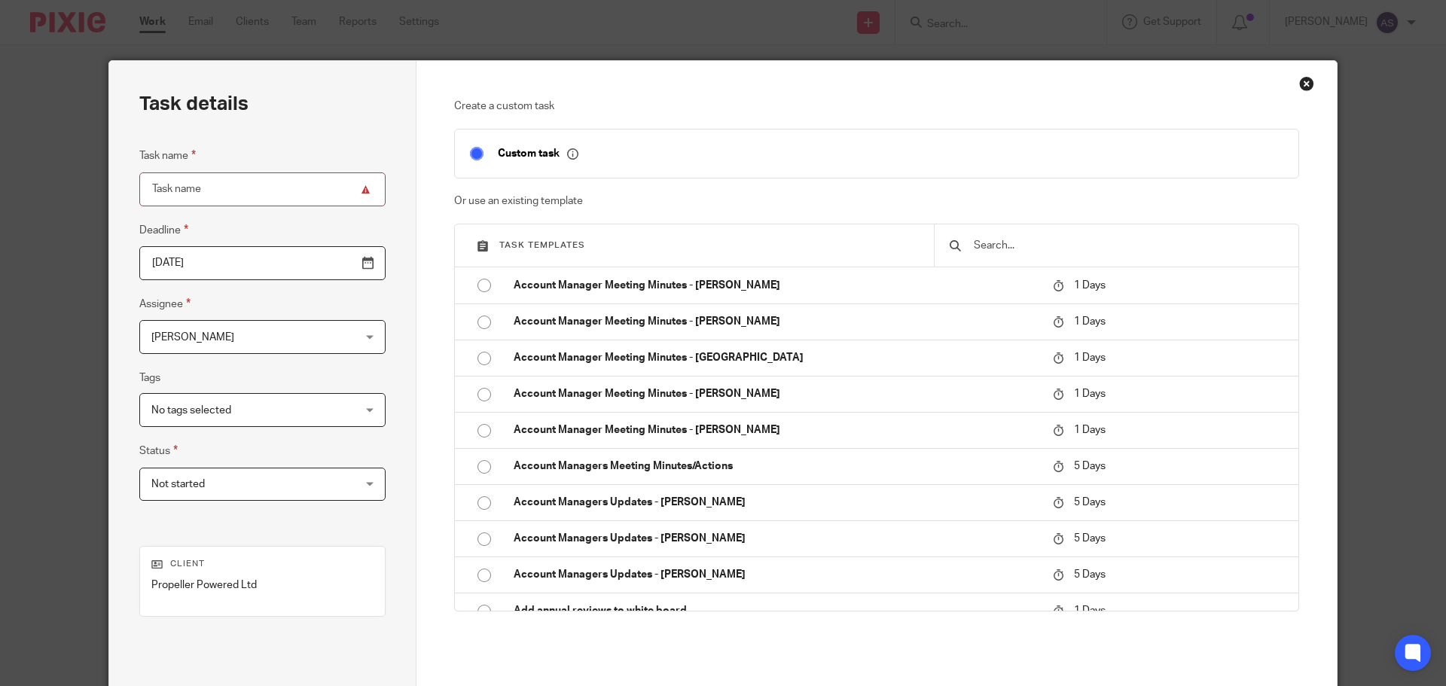
drag, startPoint x: 1017, startPoint y: 251, endPoint x: 1015, endPoint y: 234, distance: 16.7
click at [1017, 251] on input "text" at bounding box center [1127, 245] width 311 height 17
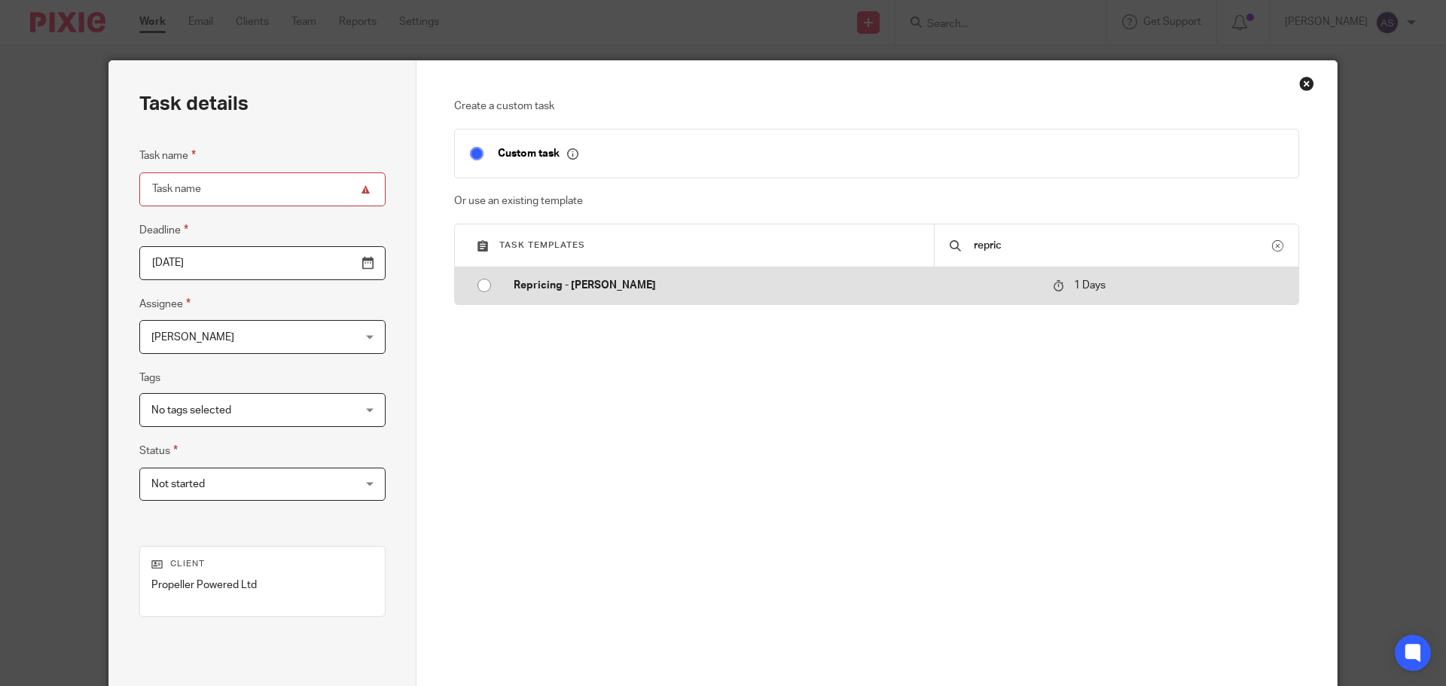
type input "repric"
click at [471, 285] on input "radio" at bounding box center [484, 285] width 29 height 29
type input "2025-08-27"
type input "Repricing - [PERSON_NAME]"
checkbox input "false"
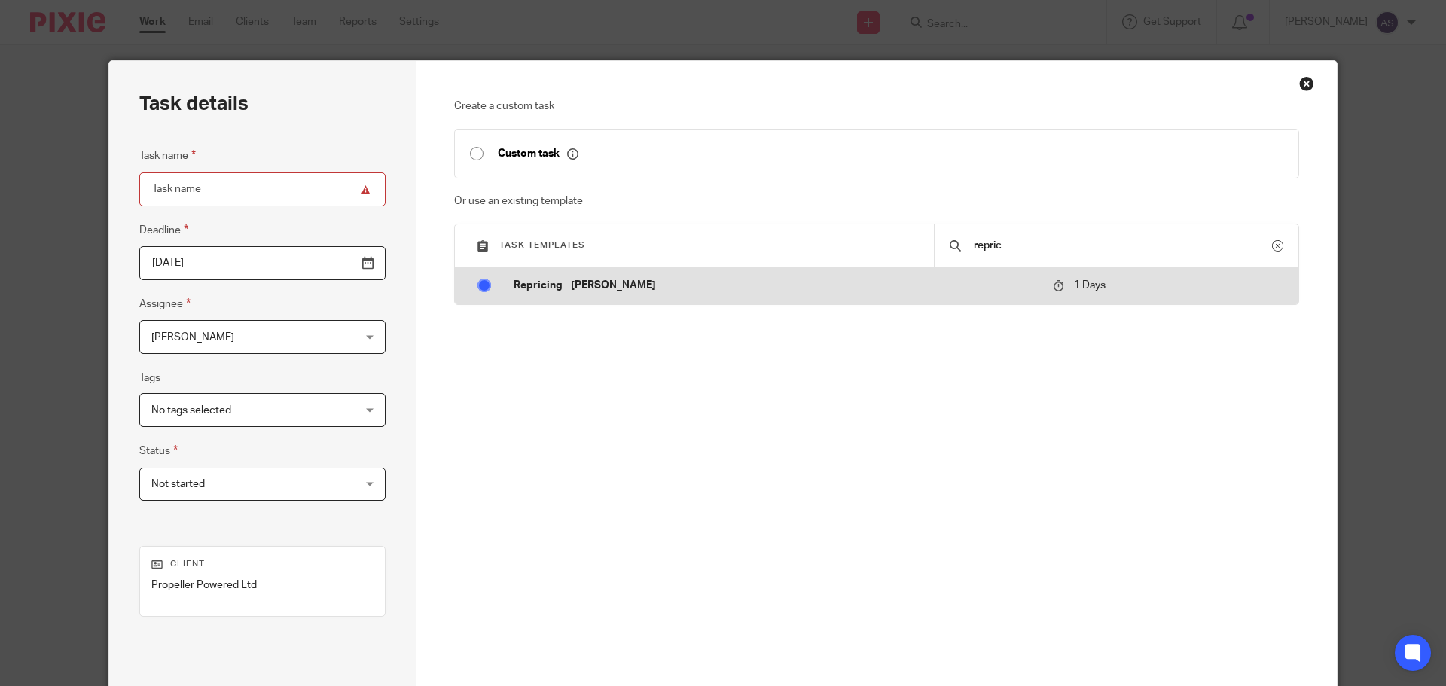
radio input "false"
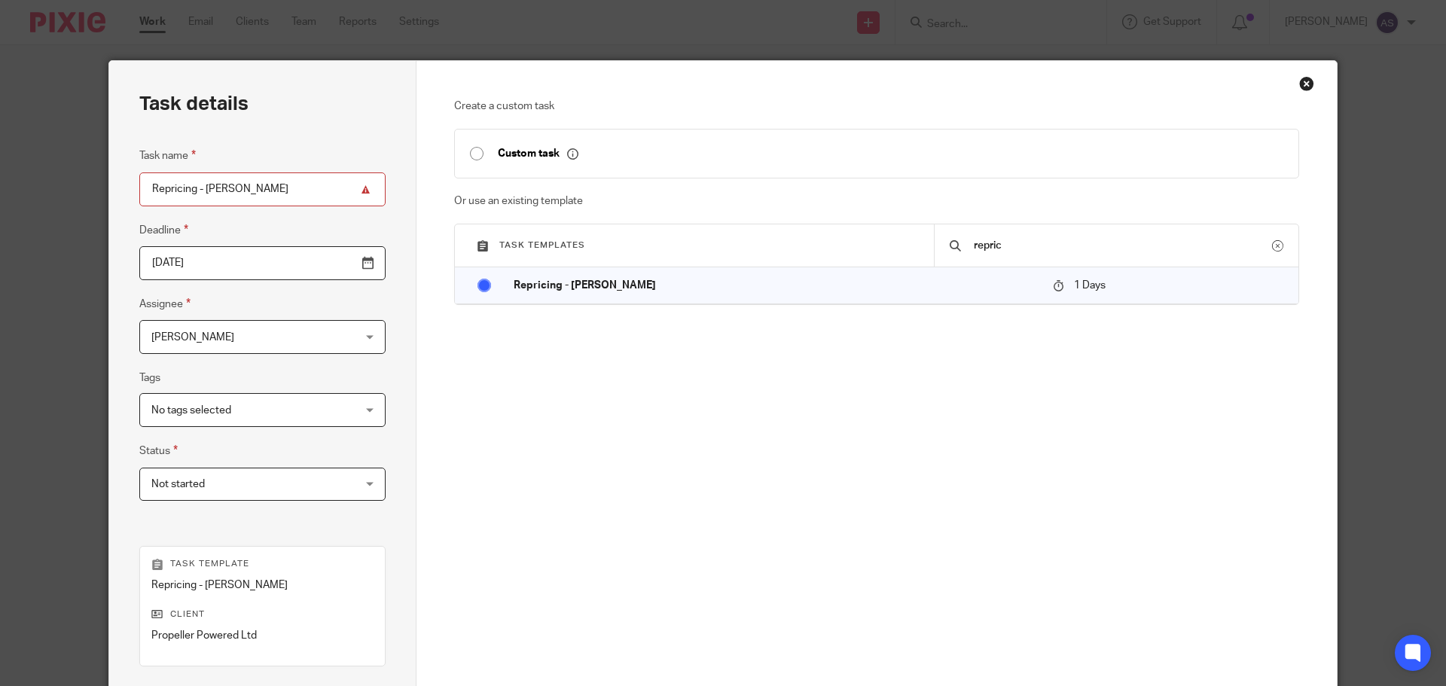
click at [331, 262] on input "2025-08-27" at bounding box center [262, 263] width 246 height 34
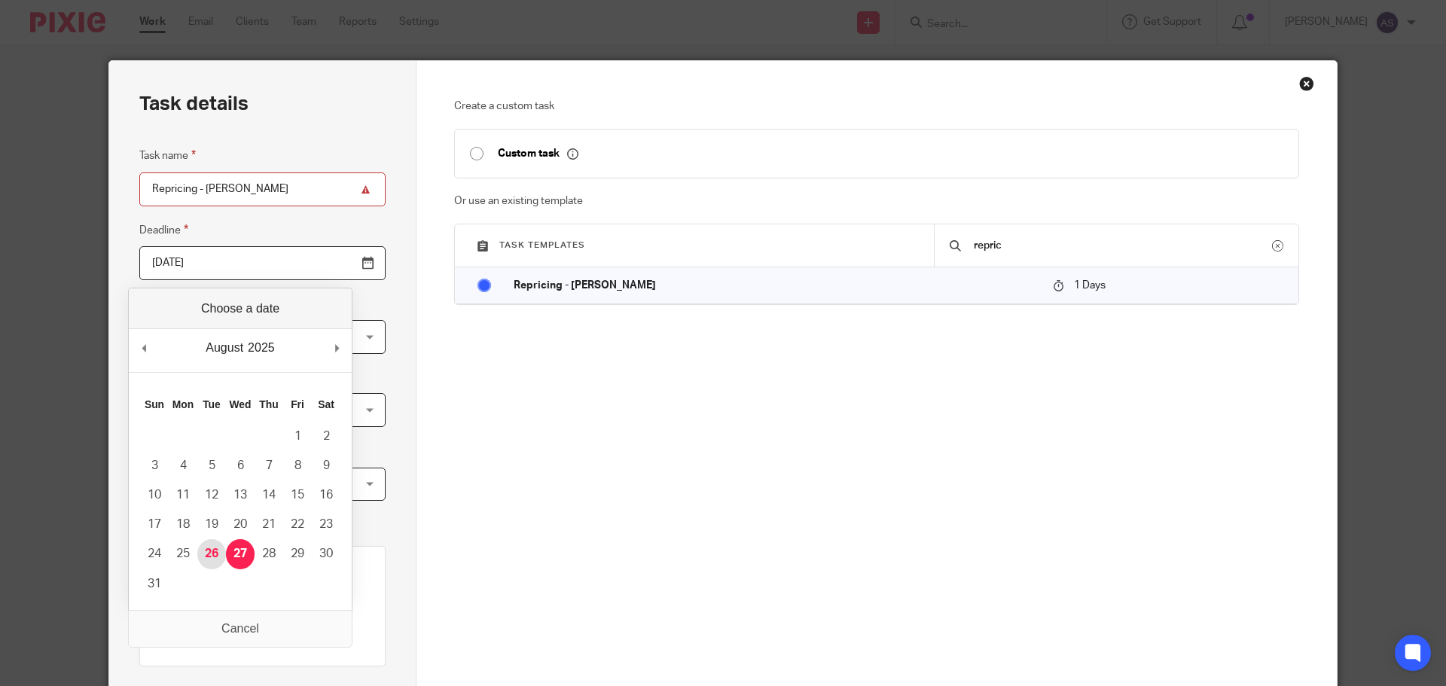
type input "2025-08-26"
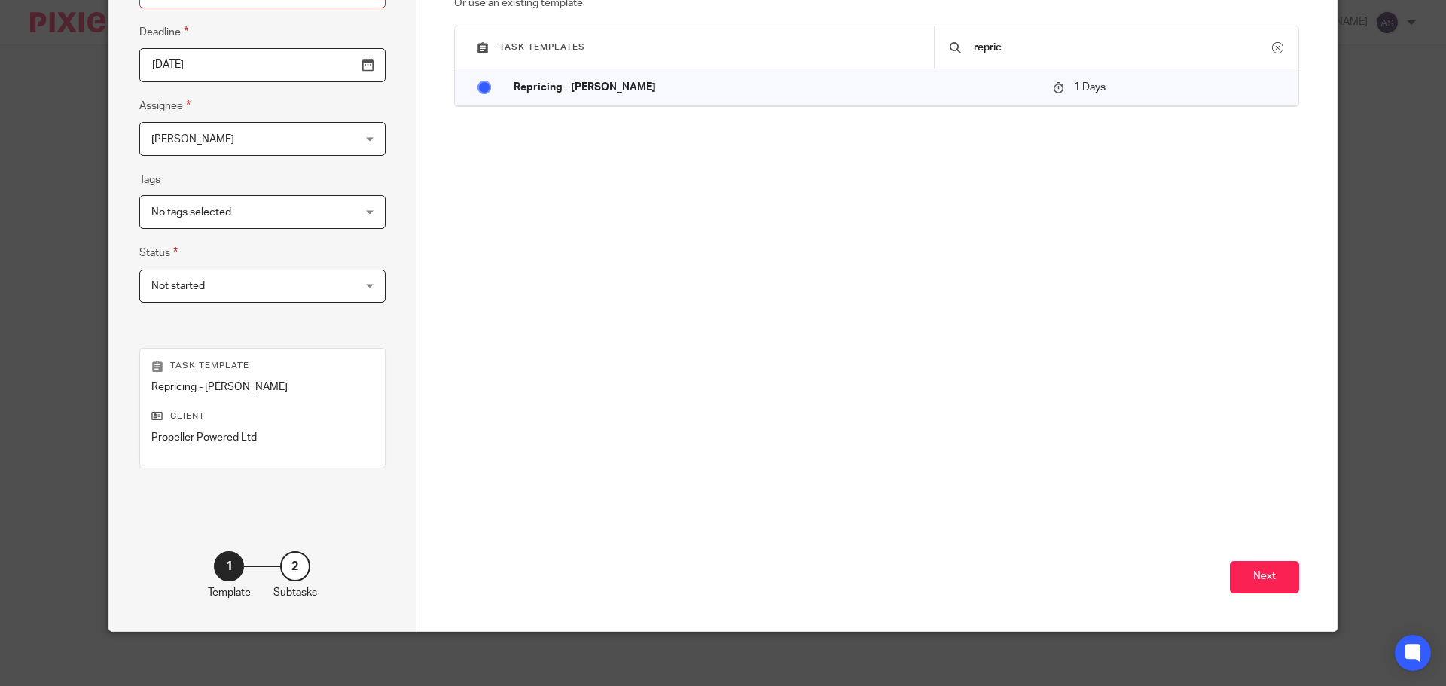
scroll to position [204, 0]
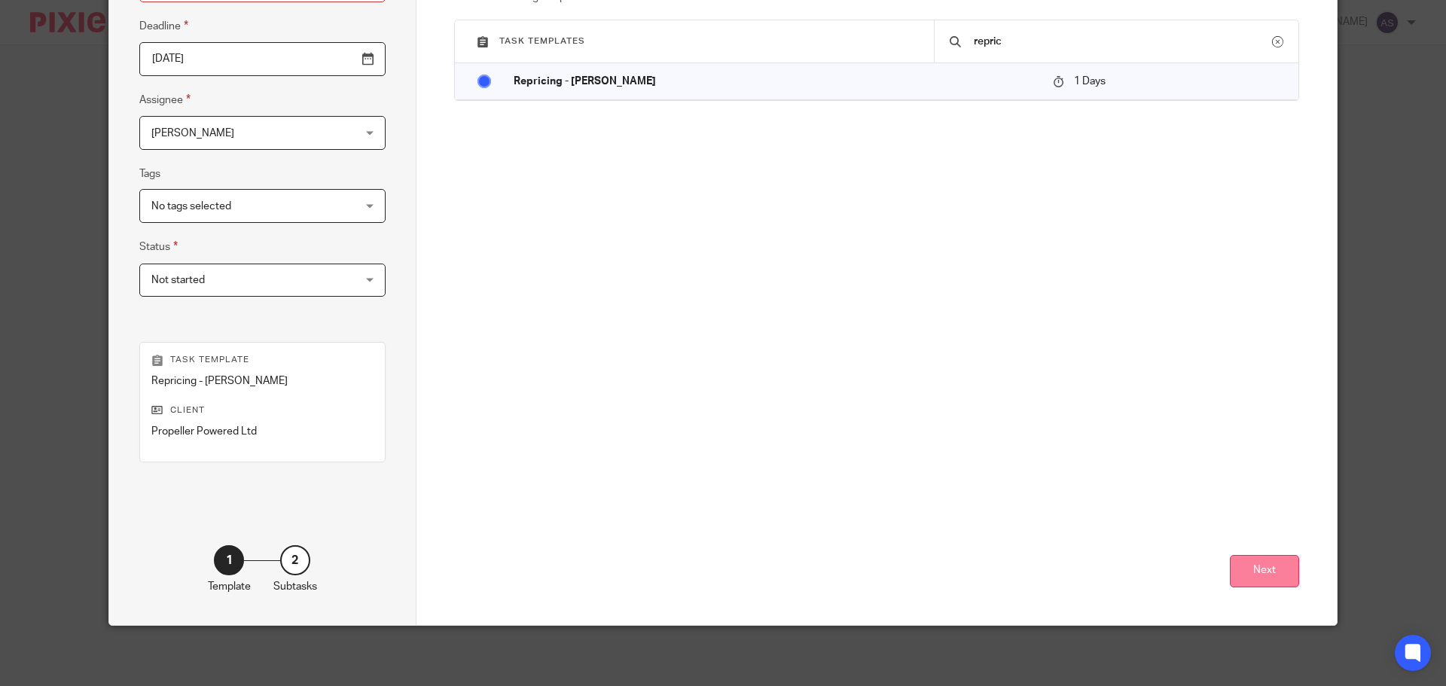
click at [1255, 576] on button "Next" at bounding box center [1264, 571] width 69 height 32
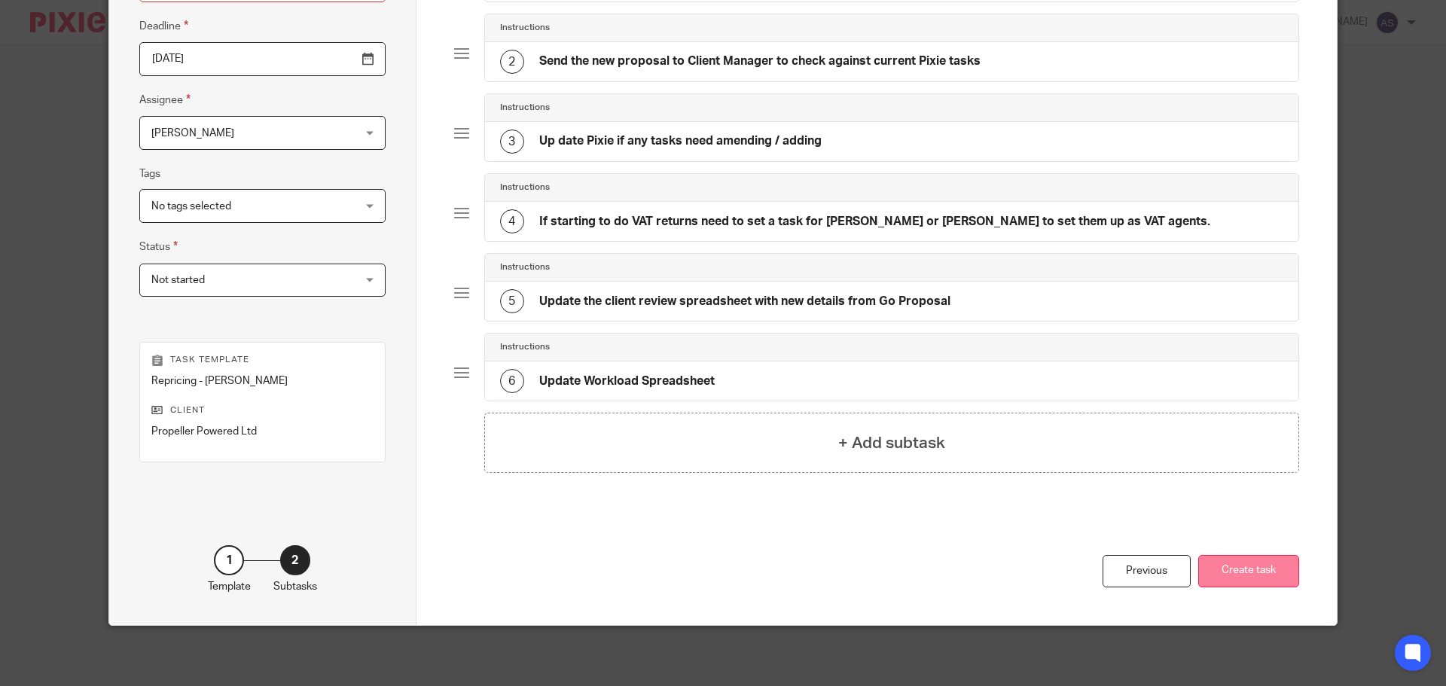
click at [1234, 575] on button "Create task" at bounding box center [1248, 571] width 101 height 32
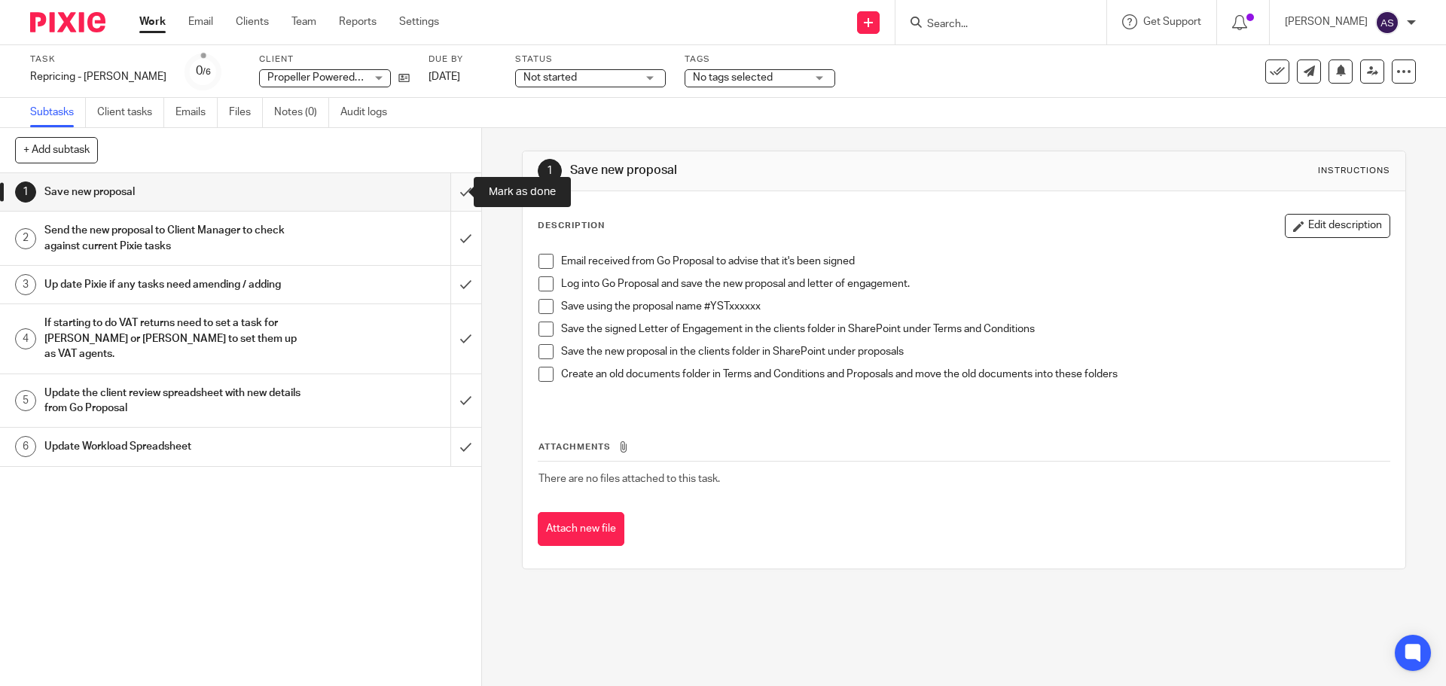
click at [449, 194] on input "submit" at bounding box center [240, 192] width 481 height 38
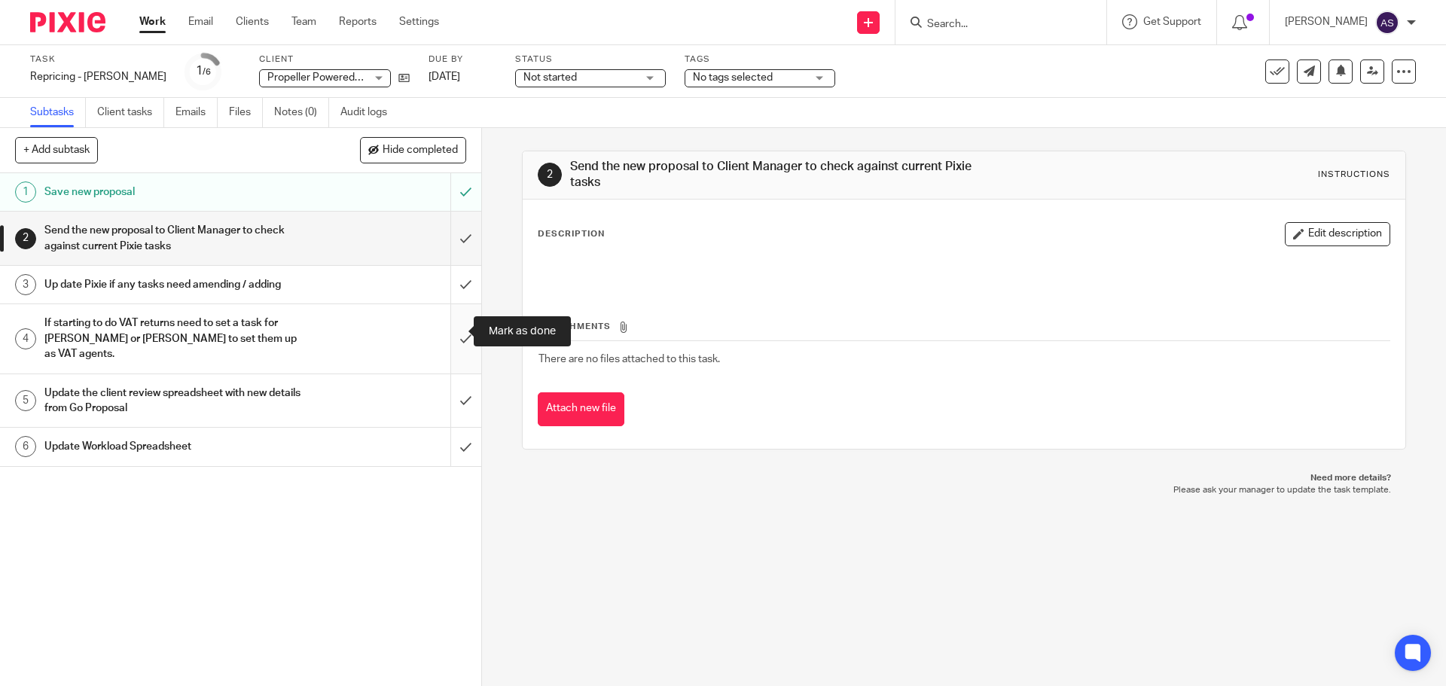
click at [453, 330] on input "submit" at bounding box center [240, 338] width 481 height 69
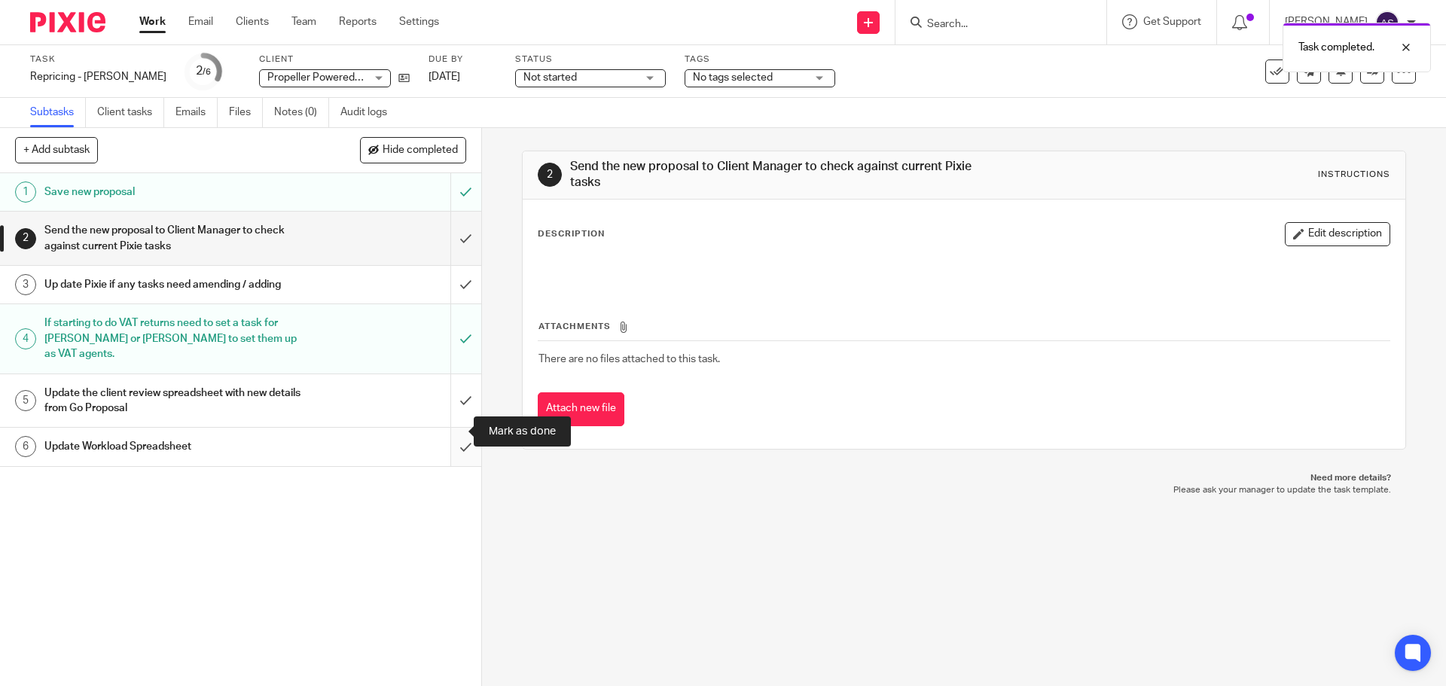
click at [450, 430] on input "submit" at bounding box center [240, 447] width 481 height 38
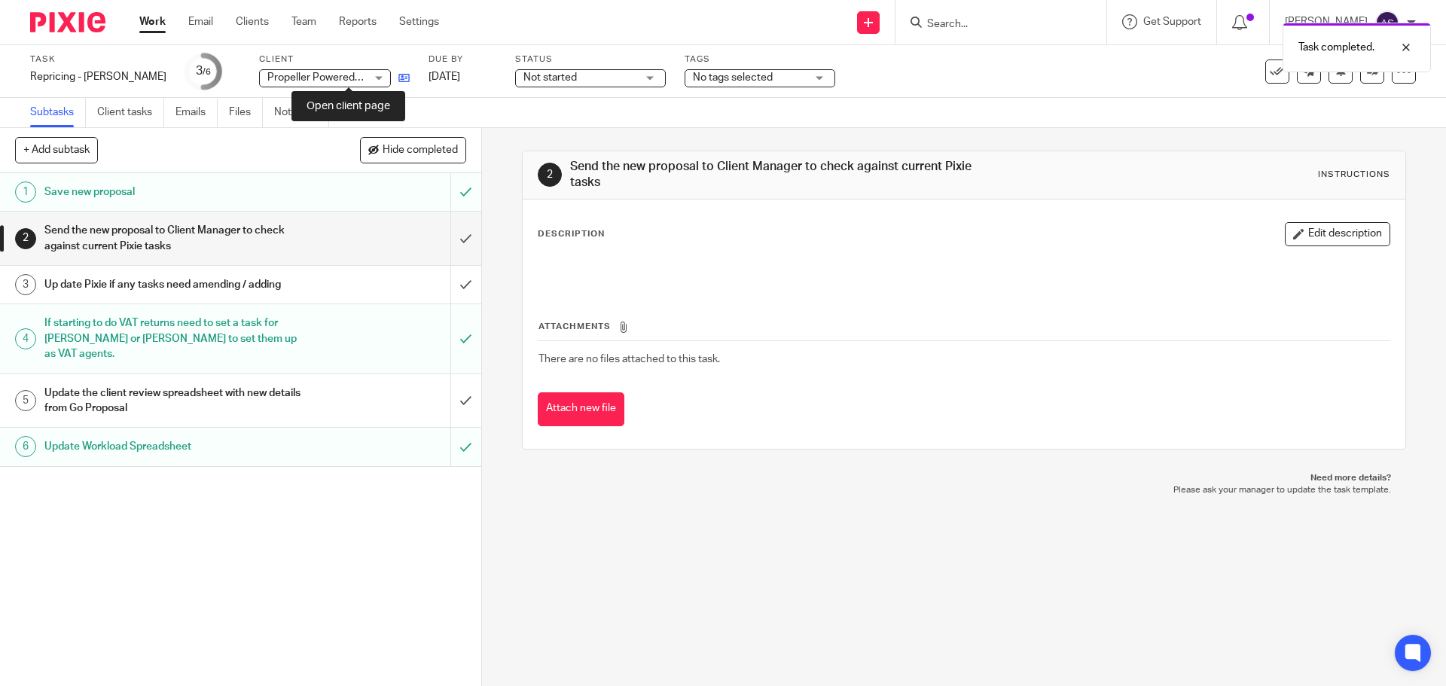
click at [398, 76] on icon at bounding box center [403, 77] width 11 height 11
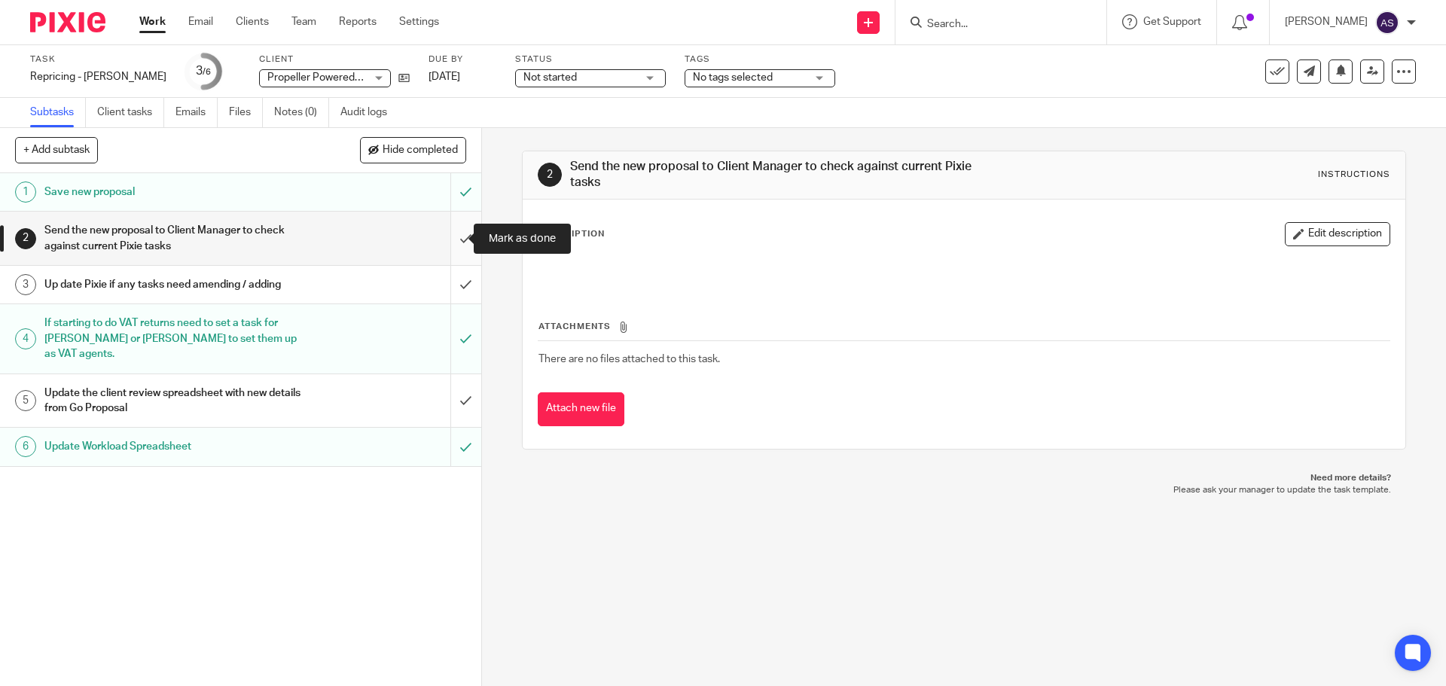
click at [452, 235] on input "submit" at bounding box center [240, 238] width 481 height 53
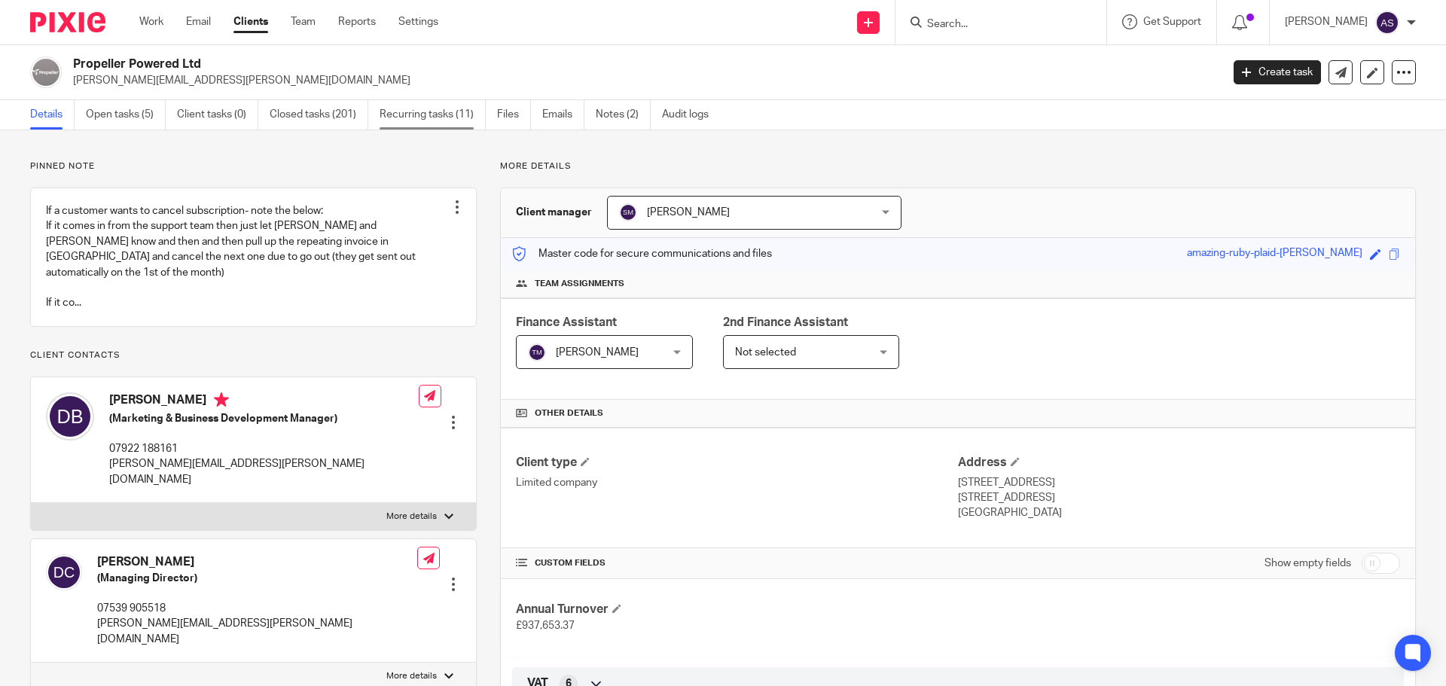
click at [405, 117] on link "Recurring tasks (11)" at bounding box center [433, 114] width 106 height 29
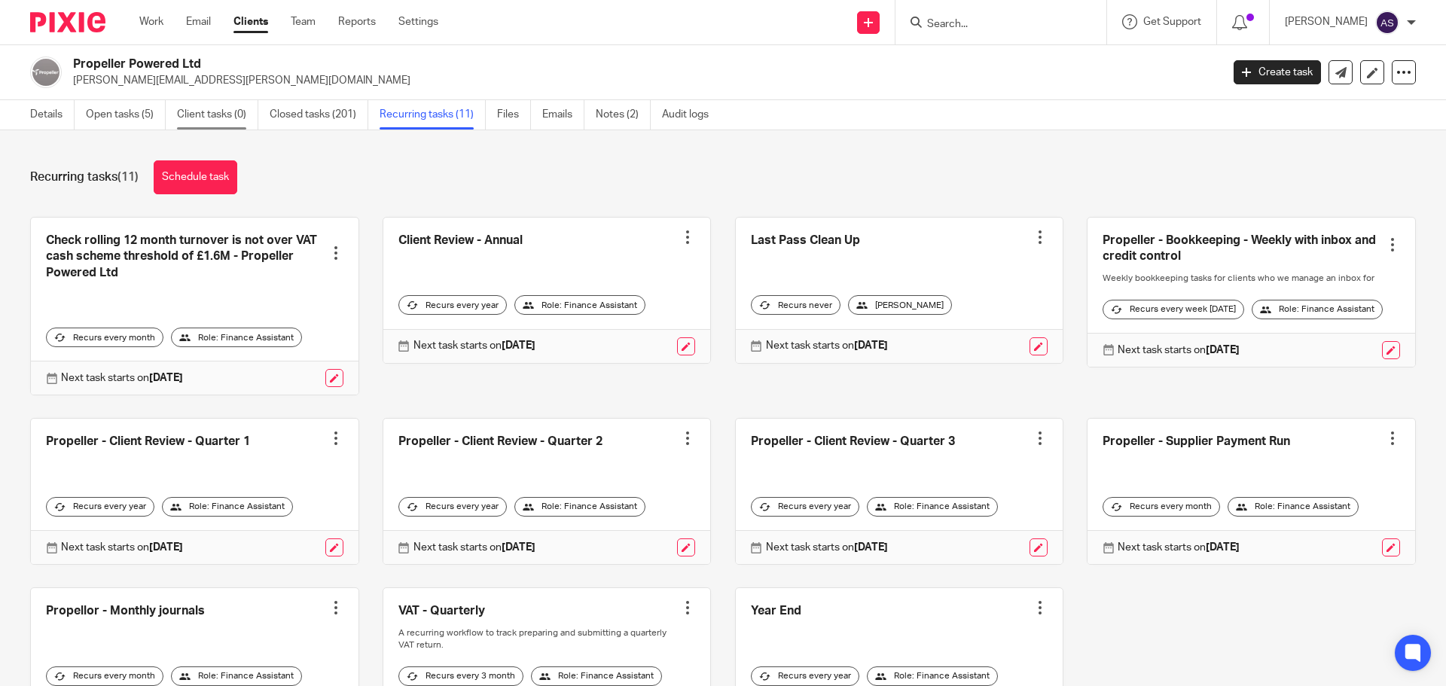
drag, startPoint x: 50, startPoint y: 110, endPoint x: 246, endPoint y: 115, distance: 196.6
click at [50, 110] on link "Details" at bounding box center [52, 114] width 44 height 29
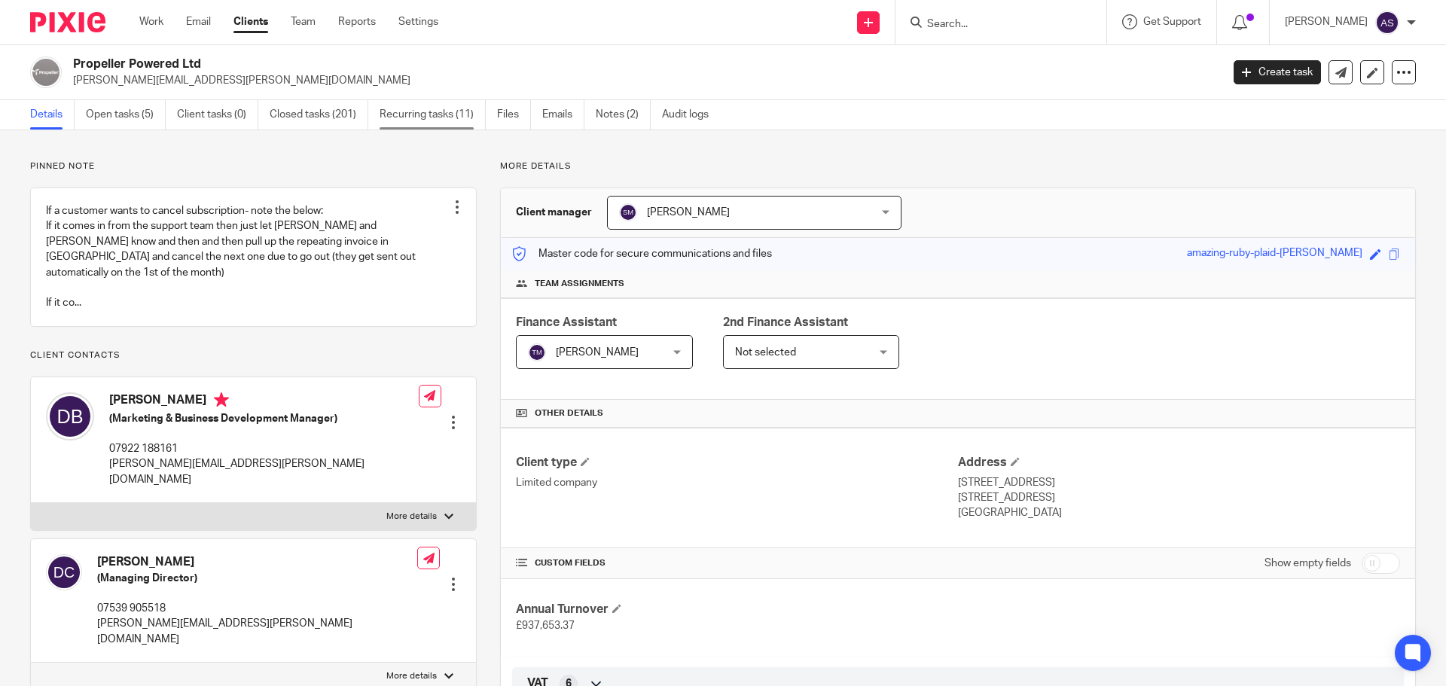
click at [413, 122] on link "Recurring tasks (11)" at bounding box center [433, 114] width 106 height 29
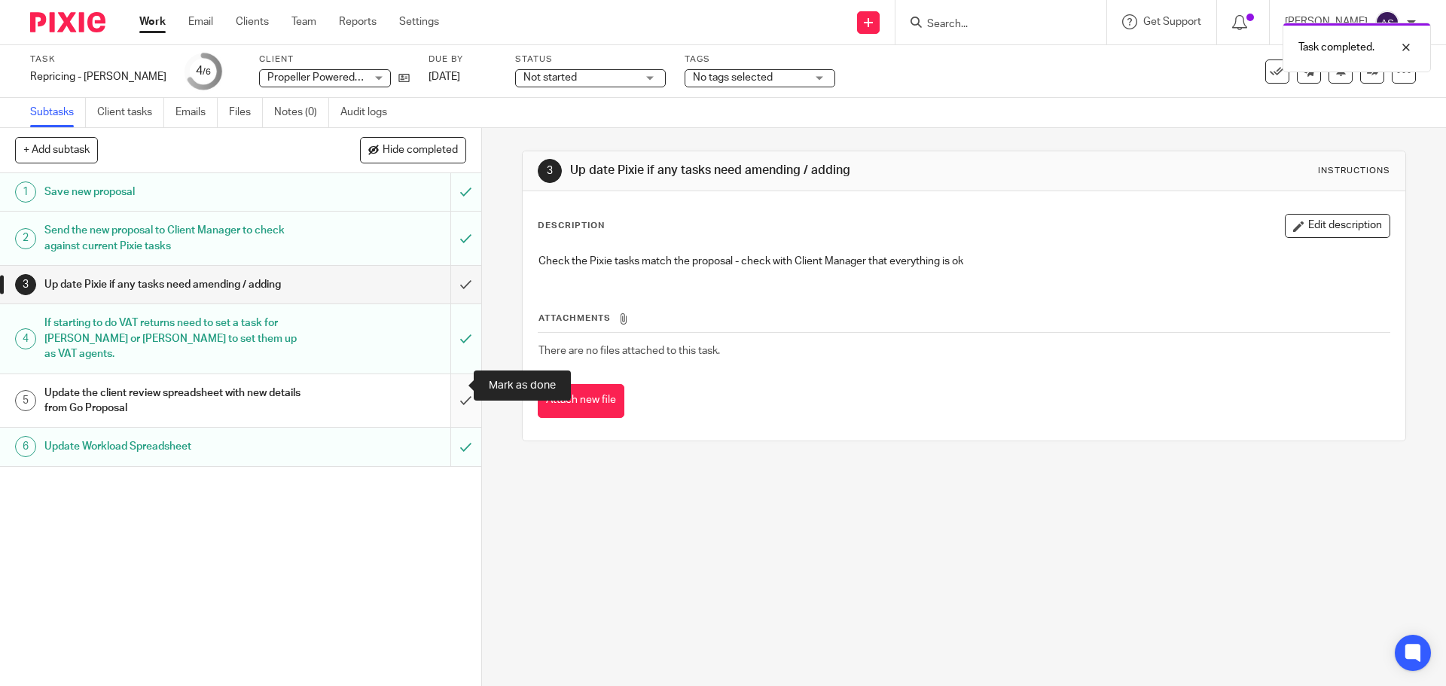
click at [450, 387] on input "submit" at bounding box center [240, 400] width 481 height 53
click at [151, 23] on link "Work" at bounding box center [152, 21] width 26 height 15
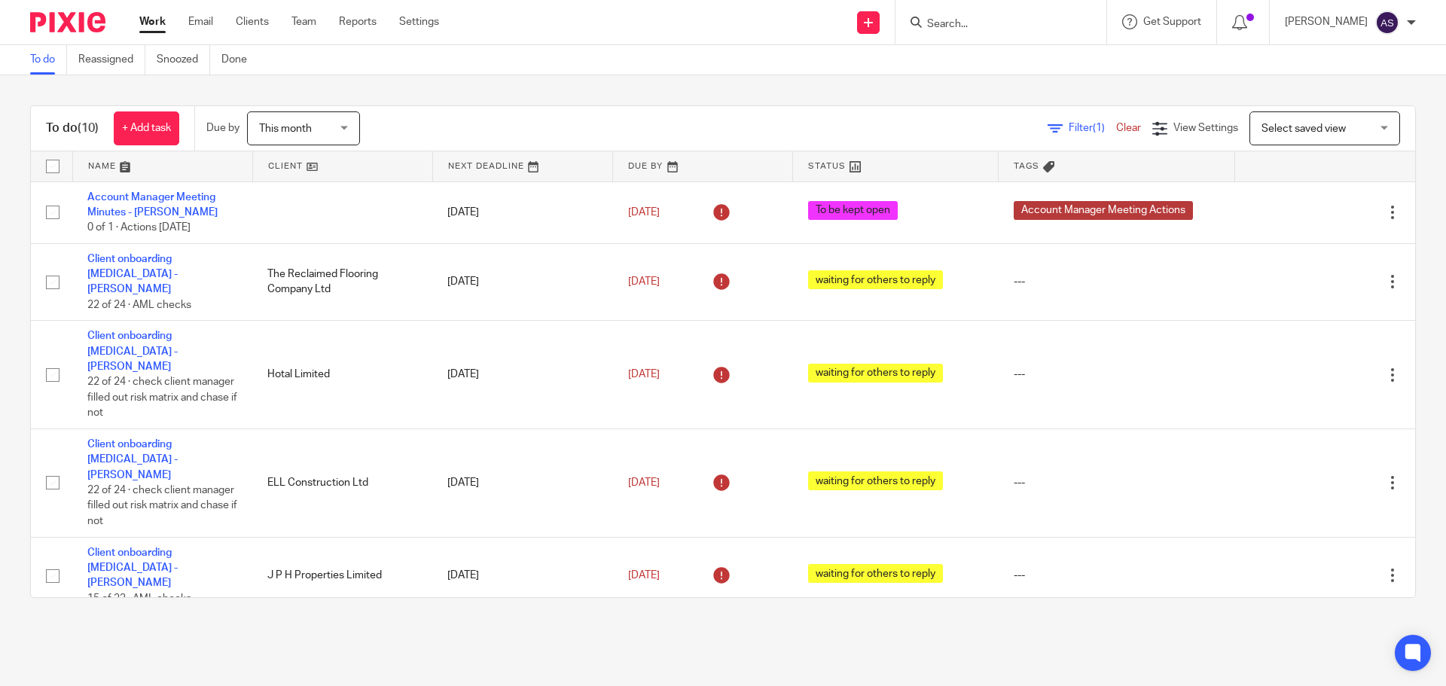
click at [986, 28] on input "Search" at bounding box center [994, 25] width 136 height 14
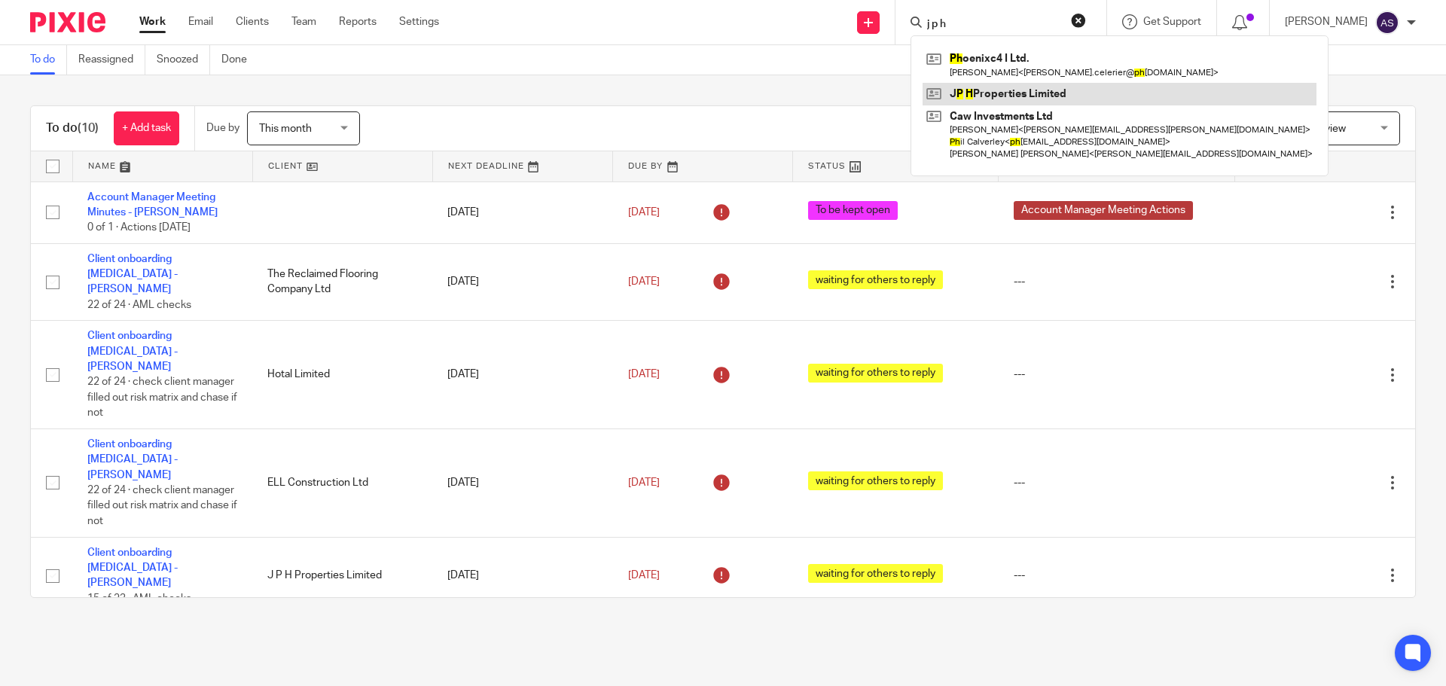
type input "j p h"
click at [1010, 102] on link at bounding box center [1120, 94] width 394 height 23
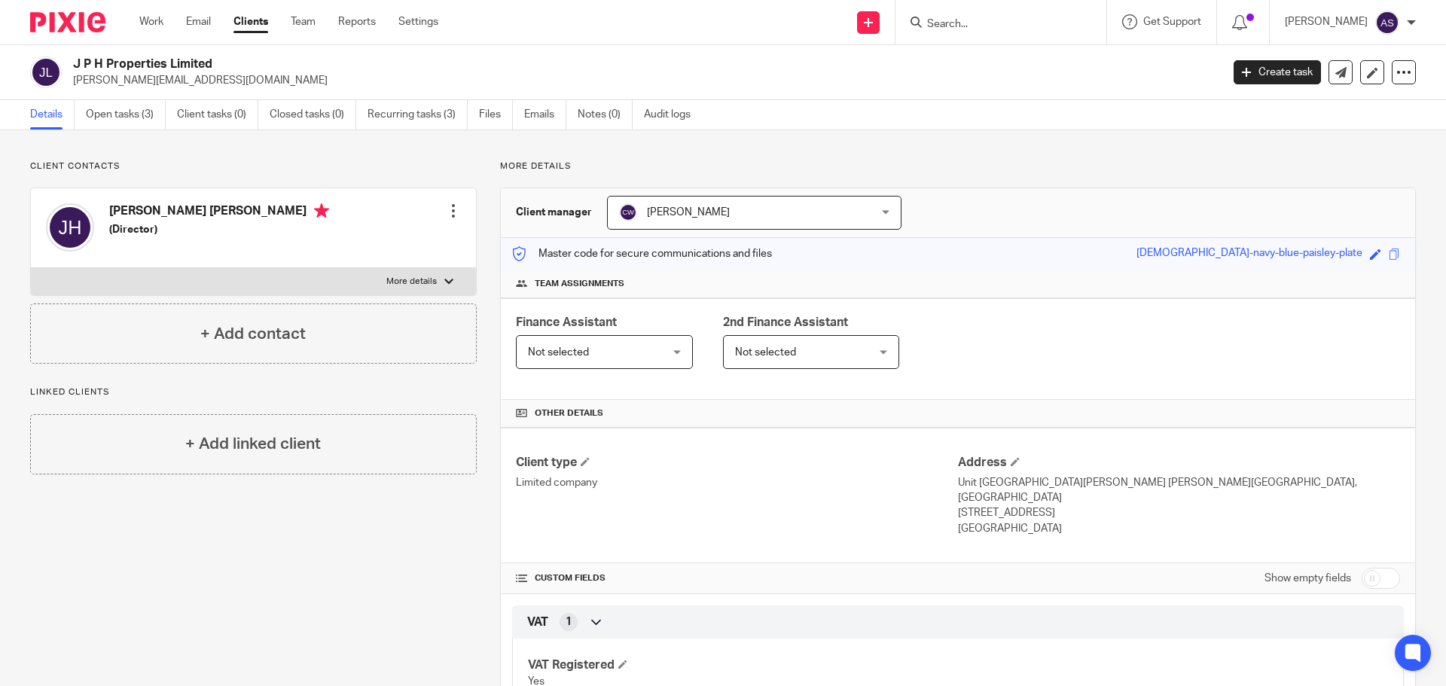
drag, startPoint x: 221, startPoint y: 63, endPoint x: 70, endPoint y: 68, distance: 150.7
click at [70, 68] on div "J P H Properties Limited paul@edgemere.co.uk" at bounding box center [620, 72] width 1181 height 32
copy h2 "J P H Properties Limited"
click at [145, 21] on link "Work" at bounding box center [151, 21] width 24 height 15
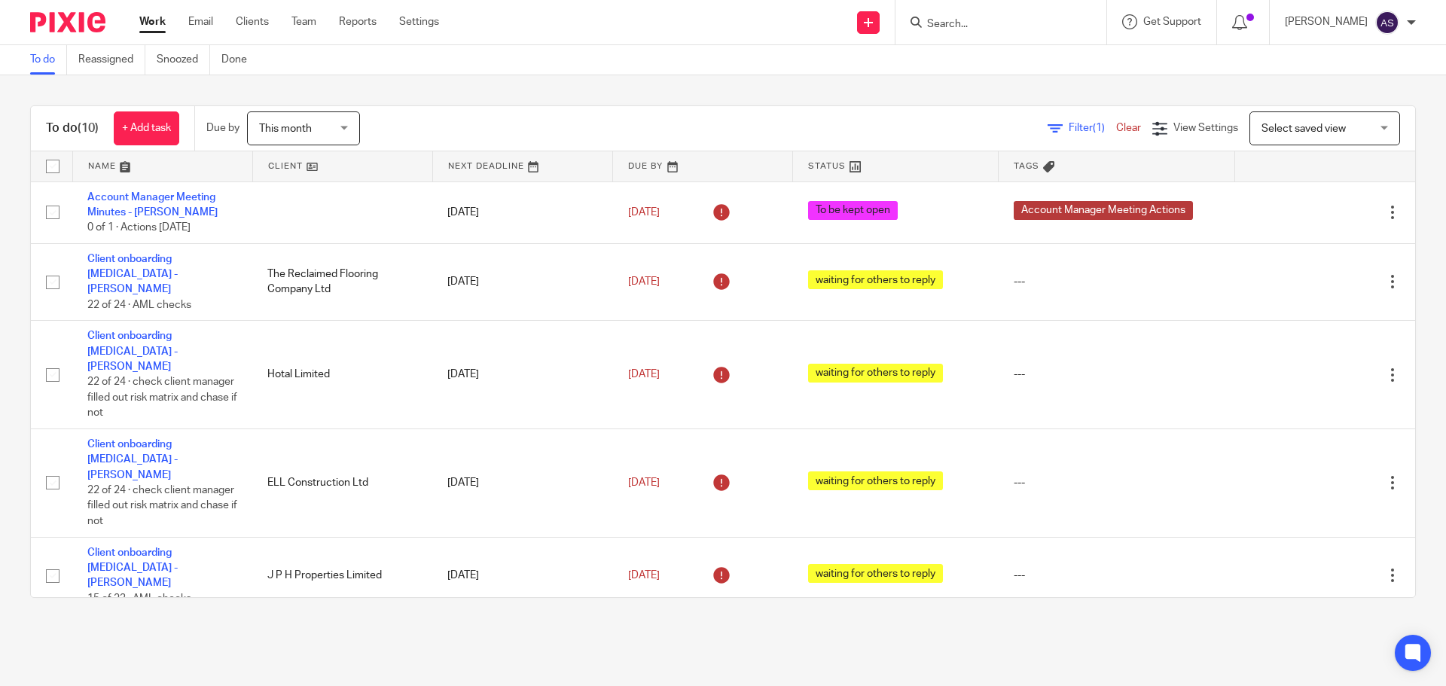
scroll to position [151, 0]
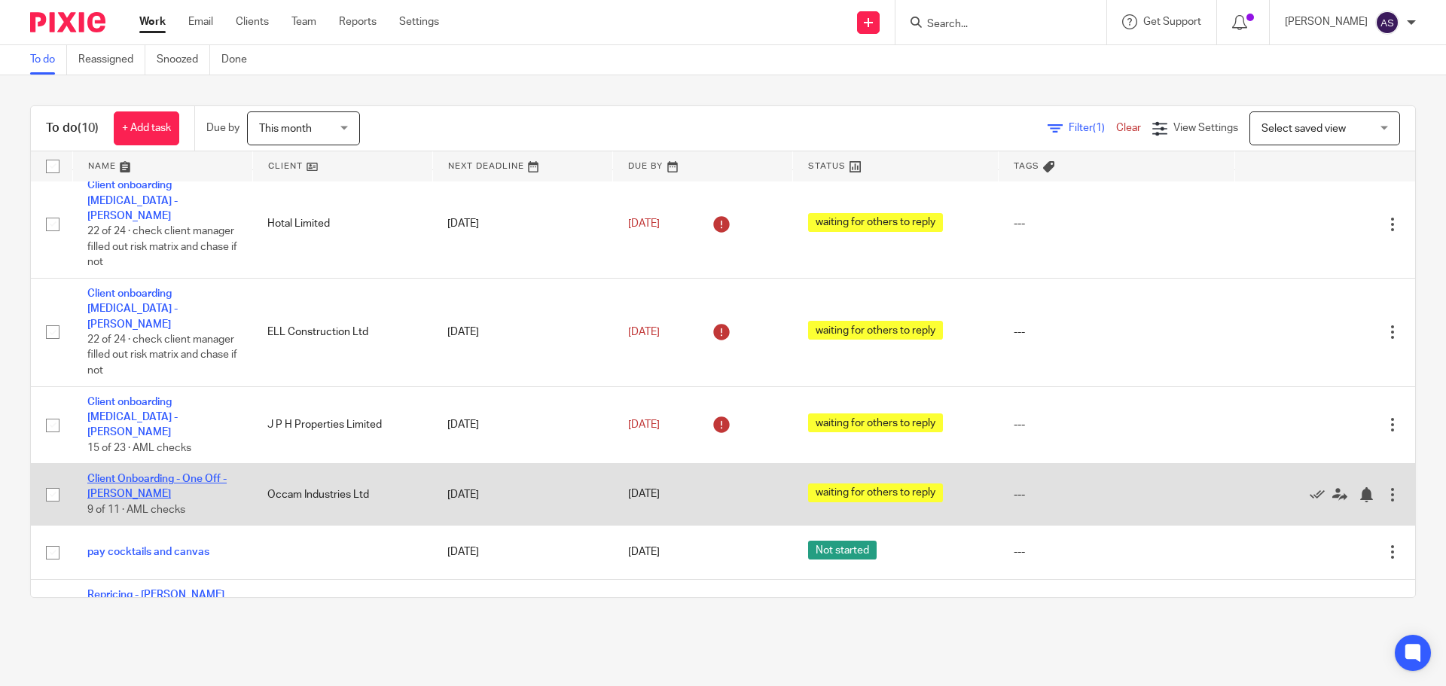
click at [189, 474] on link "Client Onboarding - One Off - [PERSON_NAME]" at bounding box center [156, 487] width 139 height 26
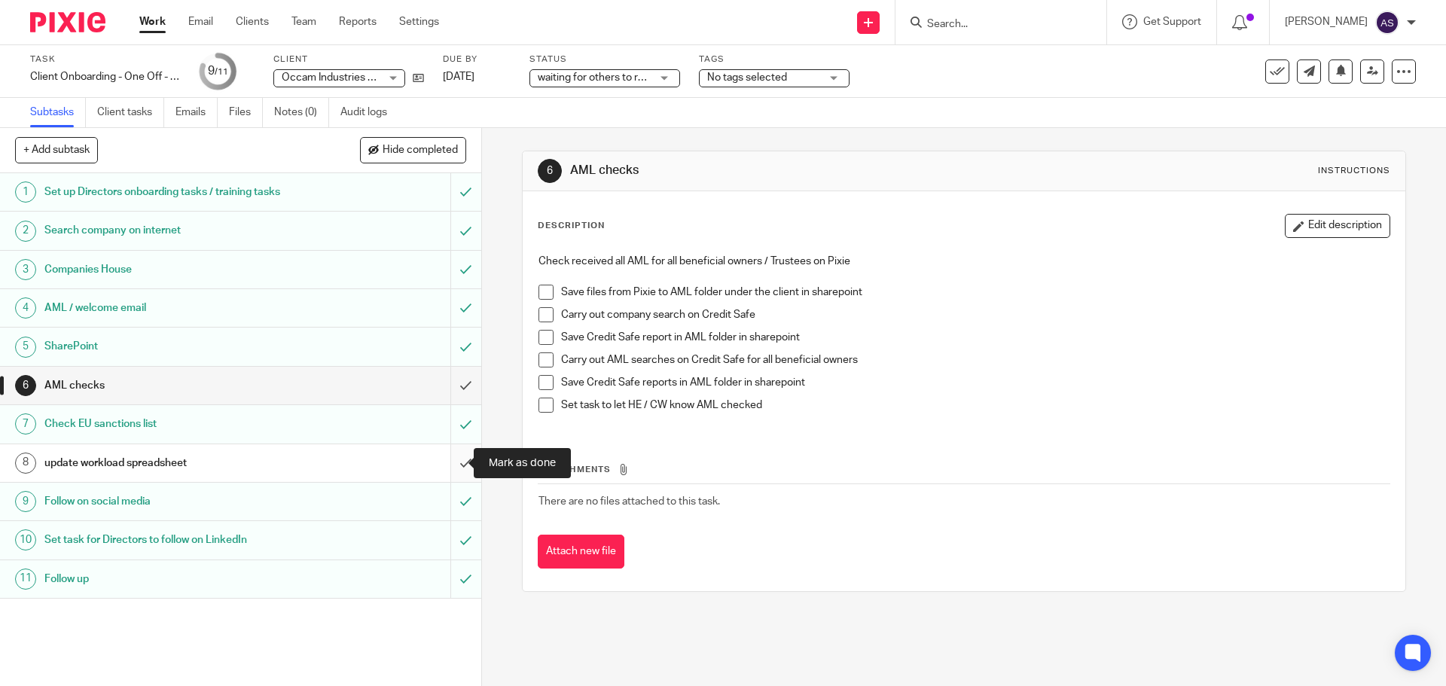
click at [451, 465] on input "submit" at bounding box center [240, 463] width 481 height 38
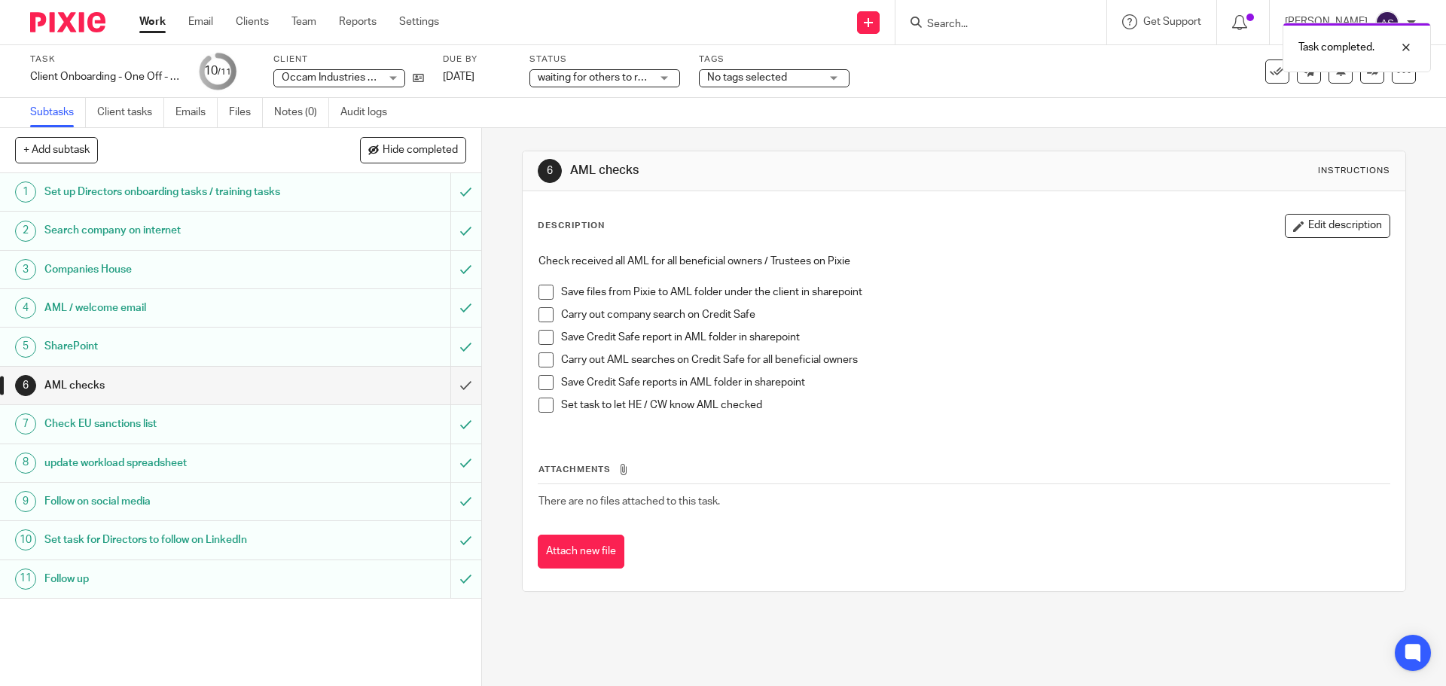
click at [148, 17] on link "Work" at bounding box center [152, 21] width 26 height 15
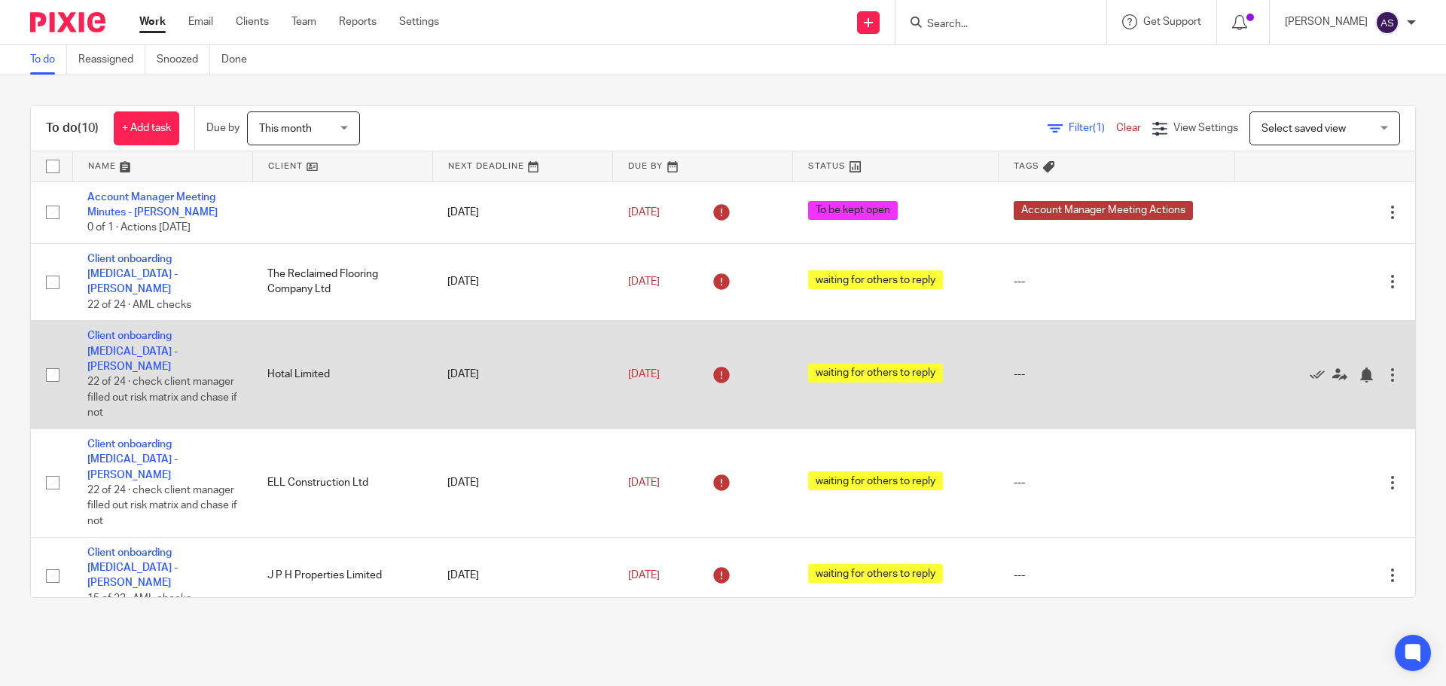
click at [297, 353] on td "Hotal Limited" at bounding box center [342, 375] width 180 height 108
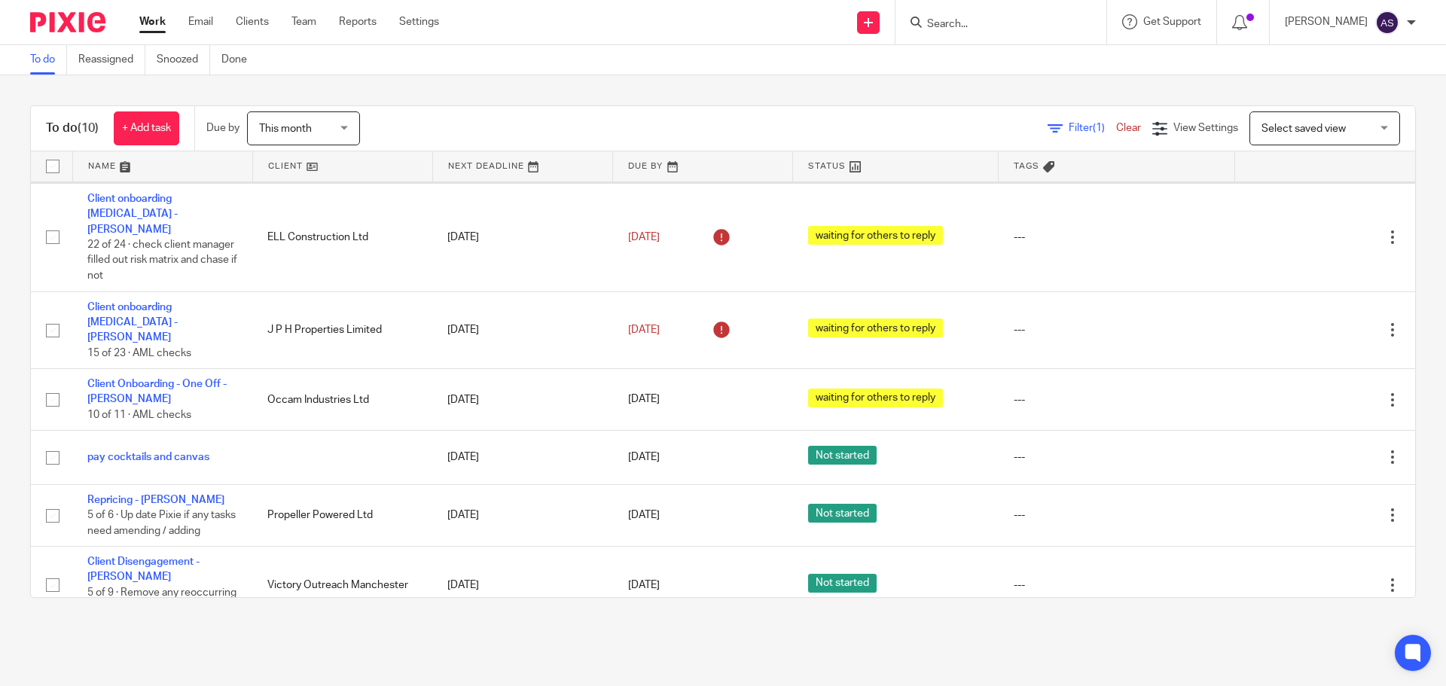
scroll to position [280, 0]
